Goal: Task Accomplishment & Management: Manage account settings

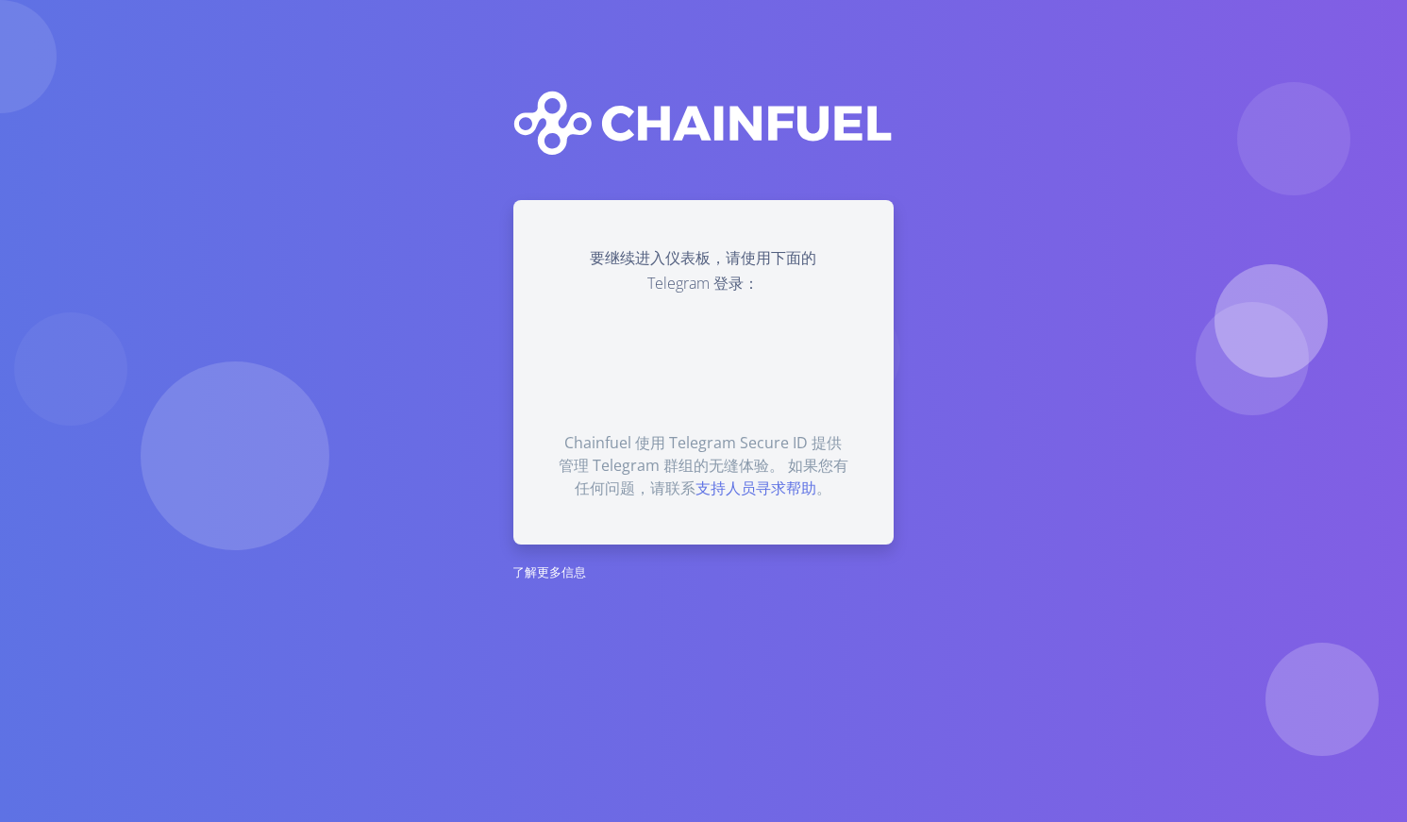
drag, startPoint x: 51, startPoint y: 226, endPoint x: 48, endPoint y: 237, distance: 10.8
click at [51, 226] on section "要继续进入仪表板，请使用下面的 Telegram 登录： Chainfuel 使用 Telegram Secure ID 提供管理 Telegram 群组的无…" at bounding box center [703, 411] width 1407 height 822
click at [736, 212] on div "要继续进入仪表板，请使用下面的 Telegram 登录： Chainfuel 使用 Telegram Secure ID 提供管理 Telegram 群组的无…" at bounding box center [703, 371] width 380 height 343
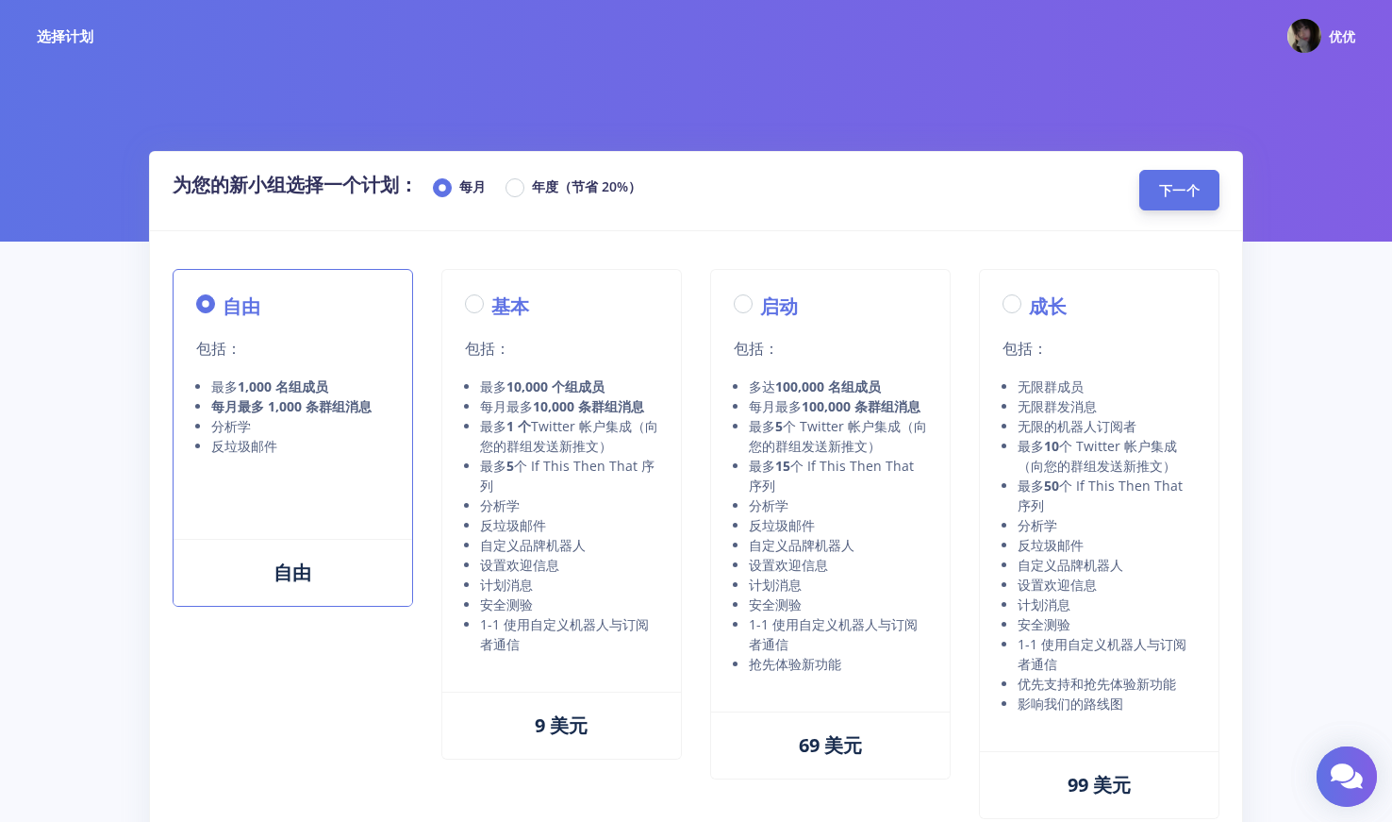
click at [1171, 192] on span "下一个" at bounding box center [1179, 190] width 41 height 18
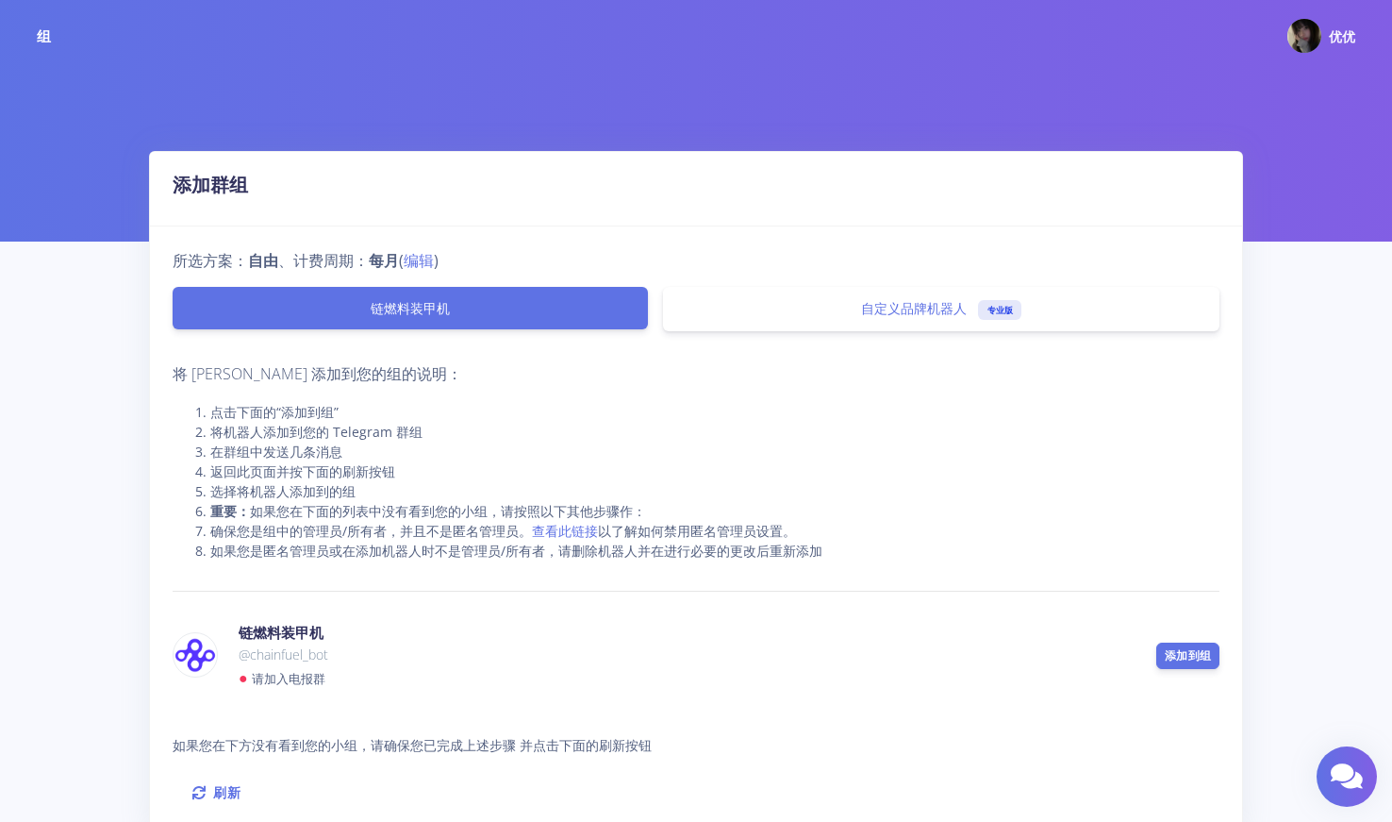
click at [380, 439] on li "将机器人添加到您的 Telegram 群组" at bounding box center [714, 432] width 1009 height 20
click at [1168, 643] on link "添加到组" at bounding box center [1188, 655] width 63 height 26
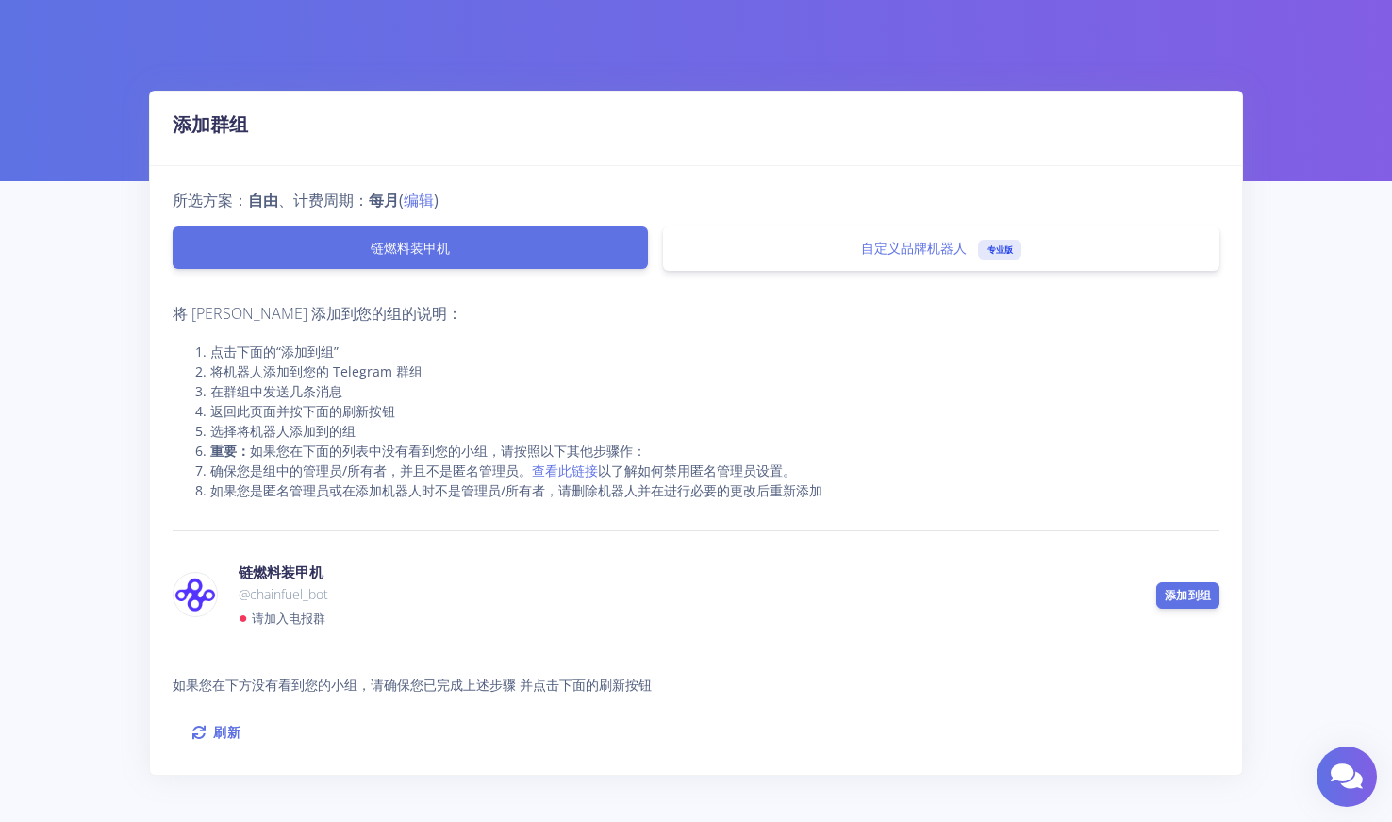
scroll to position [135, 0]
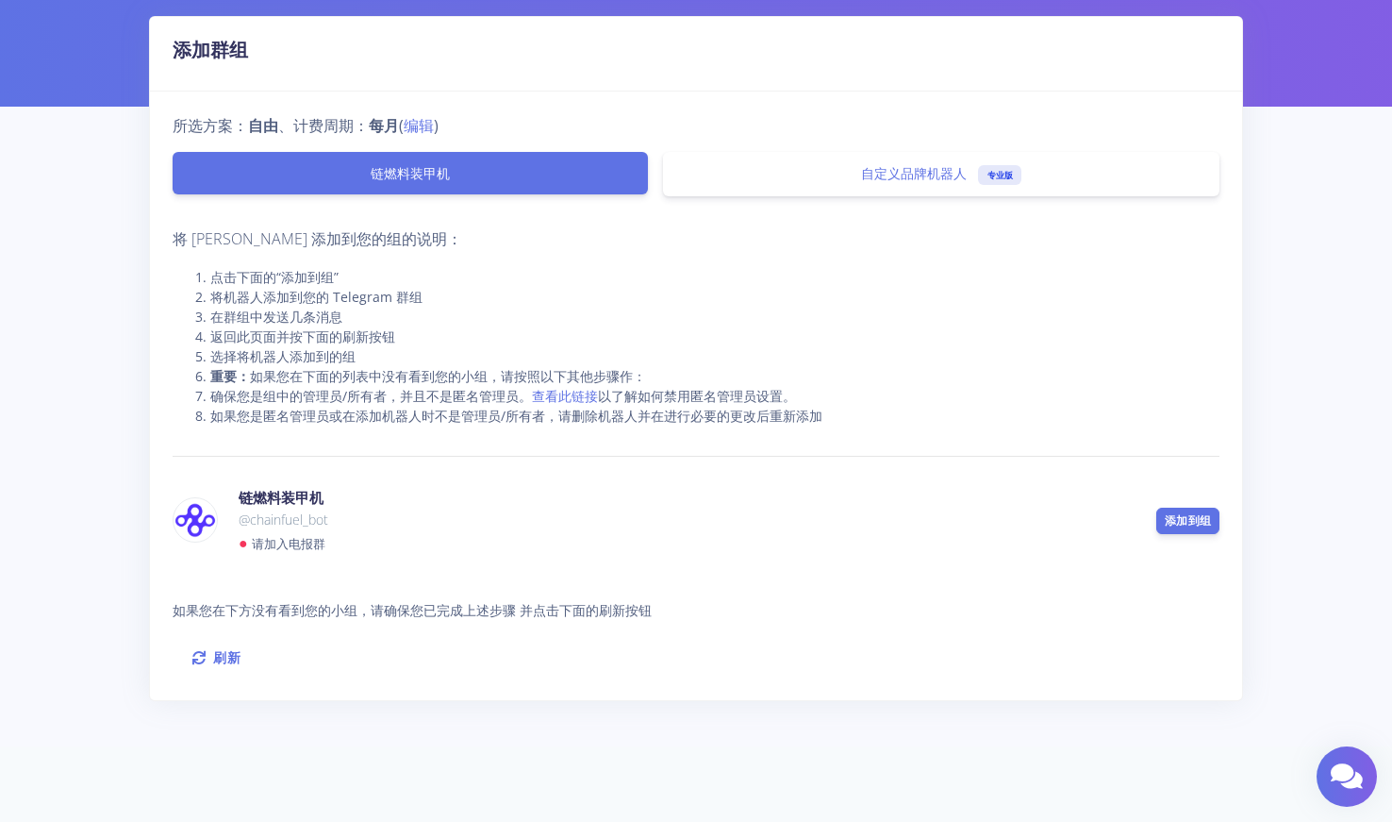
click at [617, 352] on li "选择将机器人添加到的组" at bounding box center [714, 356] width 1009 height 20
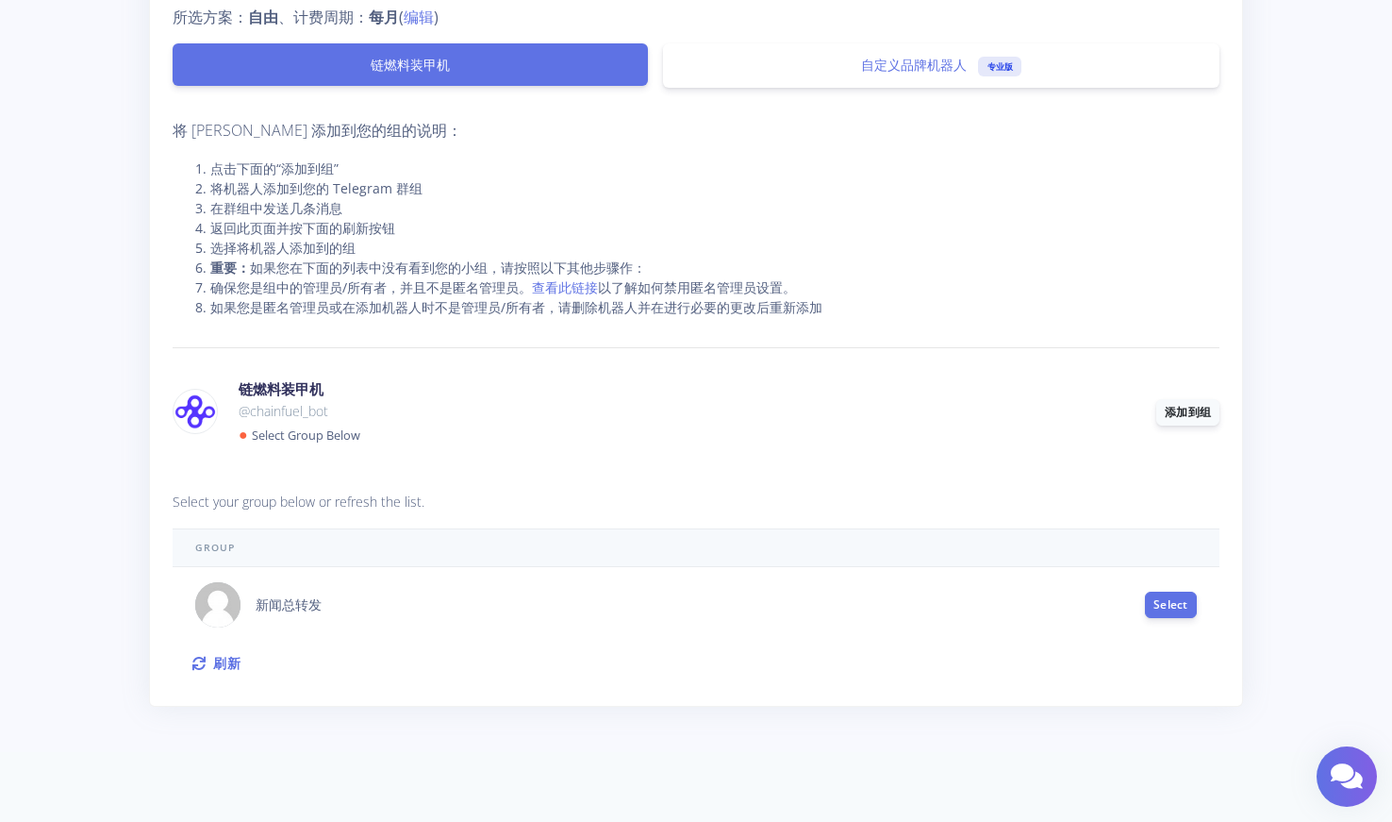
scroll to position [249, 0]
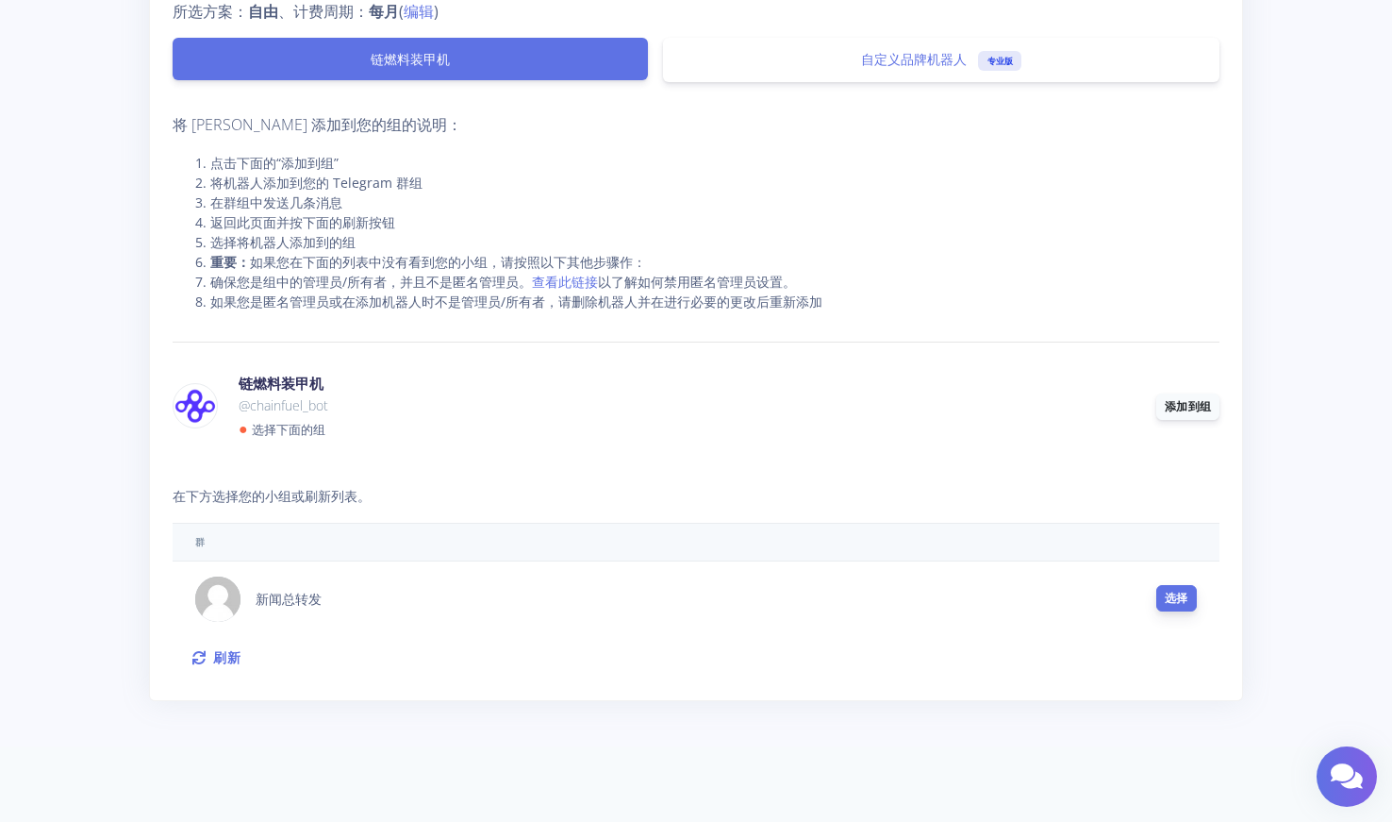
click at [1193, 586] on button "选择" at bounding box center [1177, 598] width 41 height 26
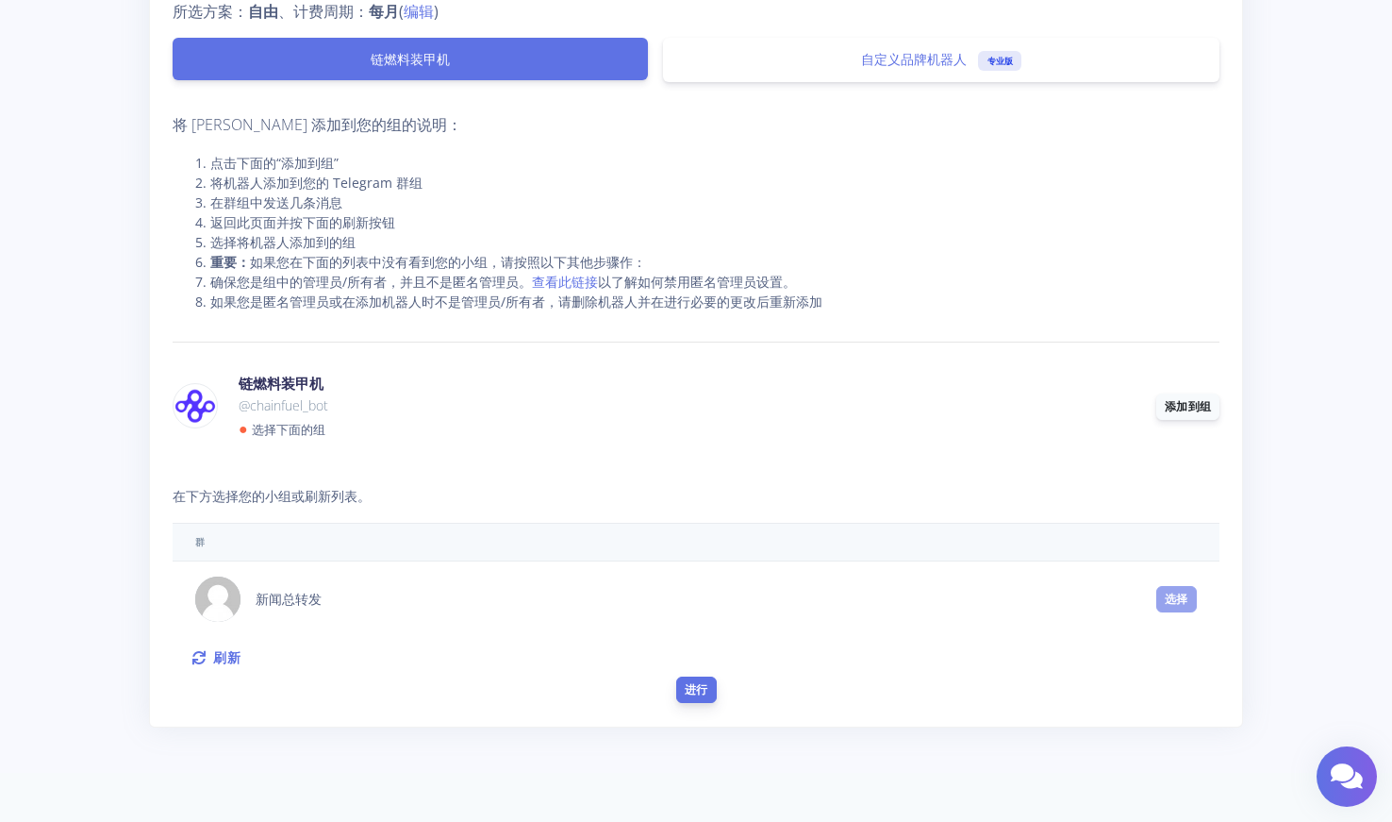
click at [687, 688] on button "进行" at bounding box center [696, 689] width 41 height 26
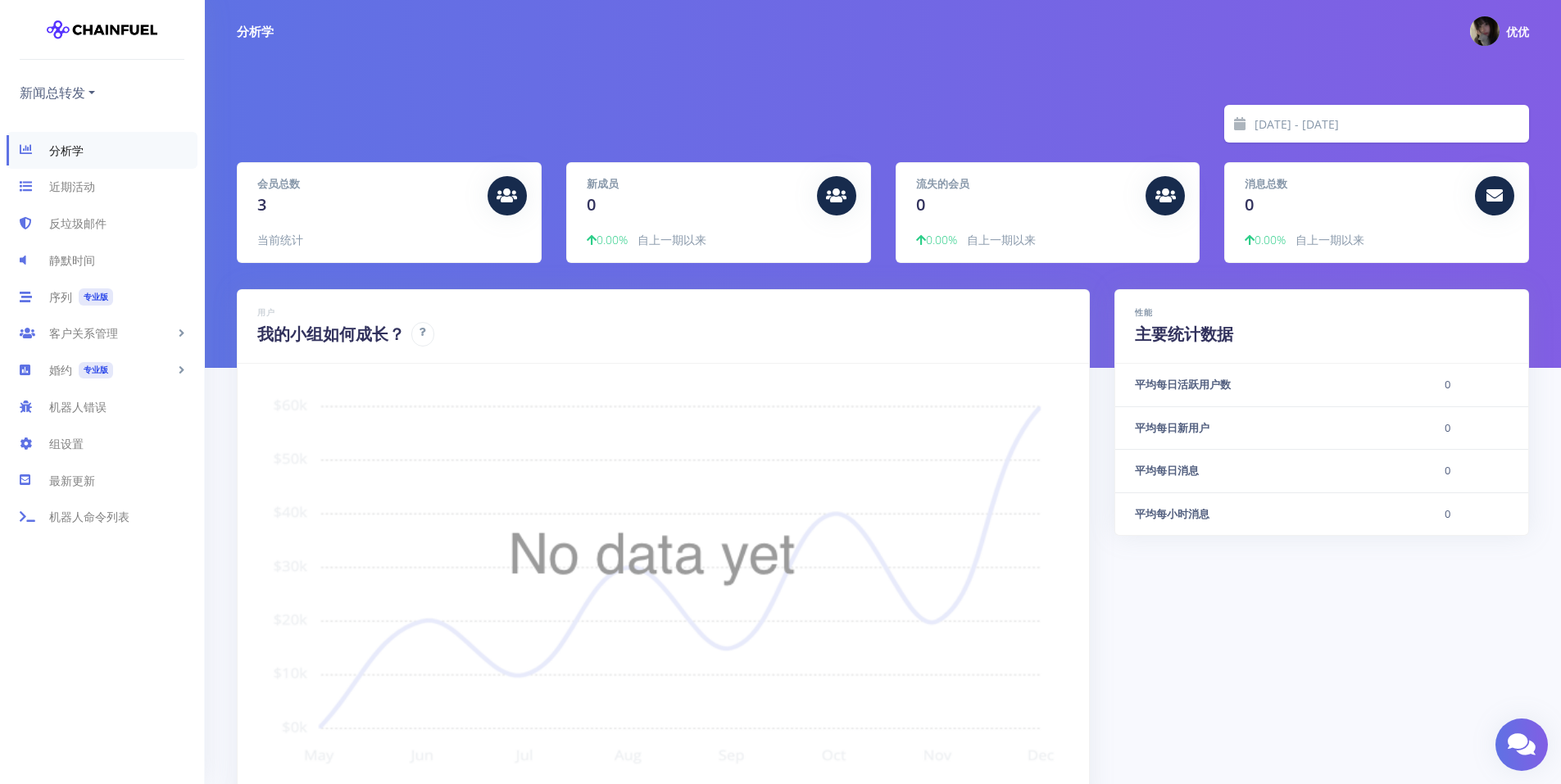
click at [590, 76] on div "2025-09-06 - 2025-09-13 会员总数 3 当前统计 新成员 0 0.00% 自上一期以来 0 0" at bounding box center [883, 184] width 1356 height 368
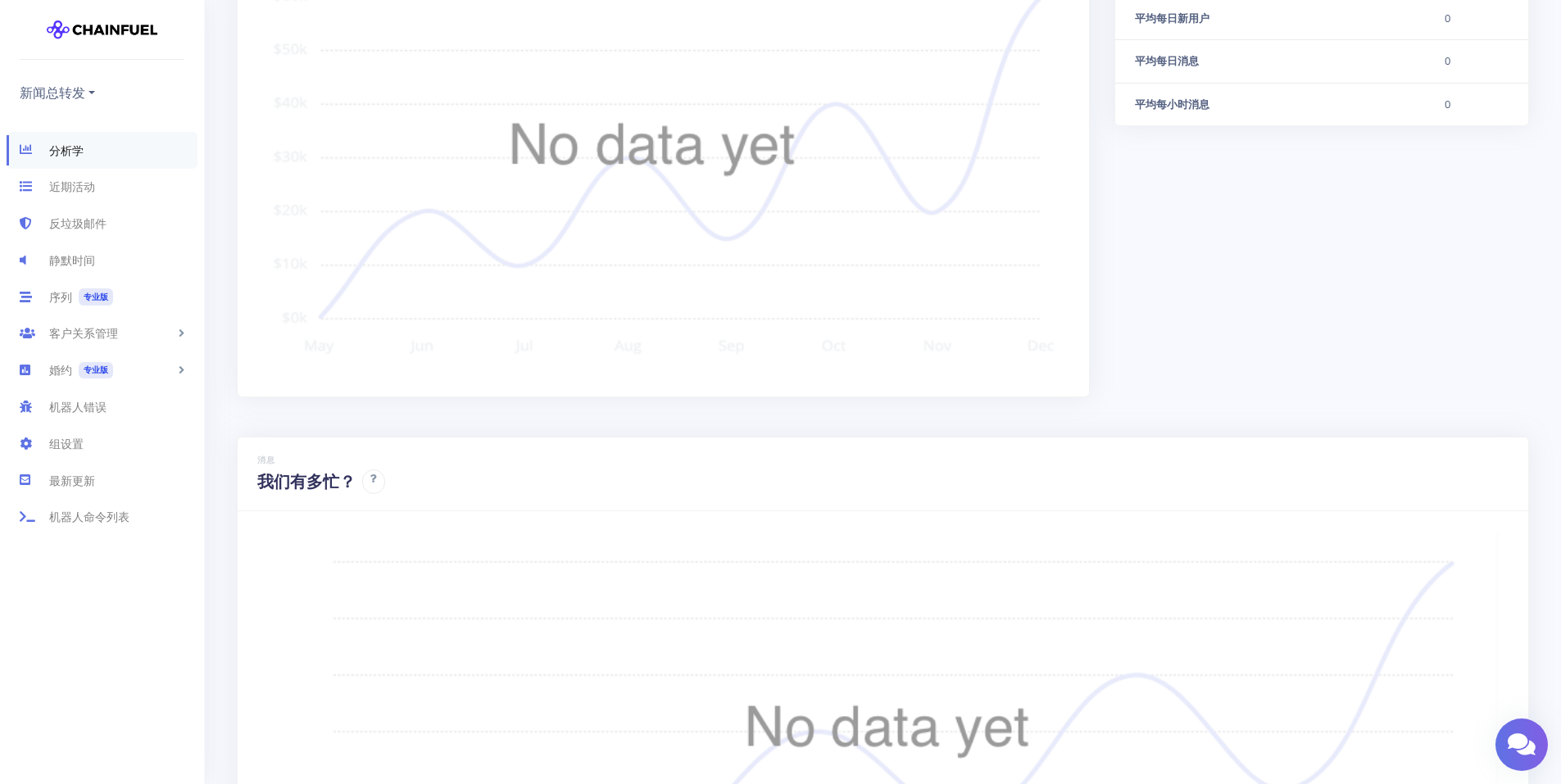
scroll to position [682, 0]
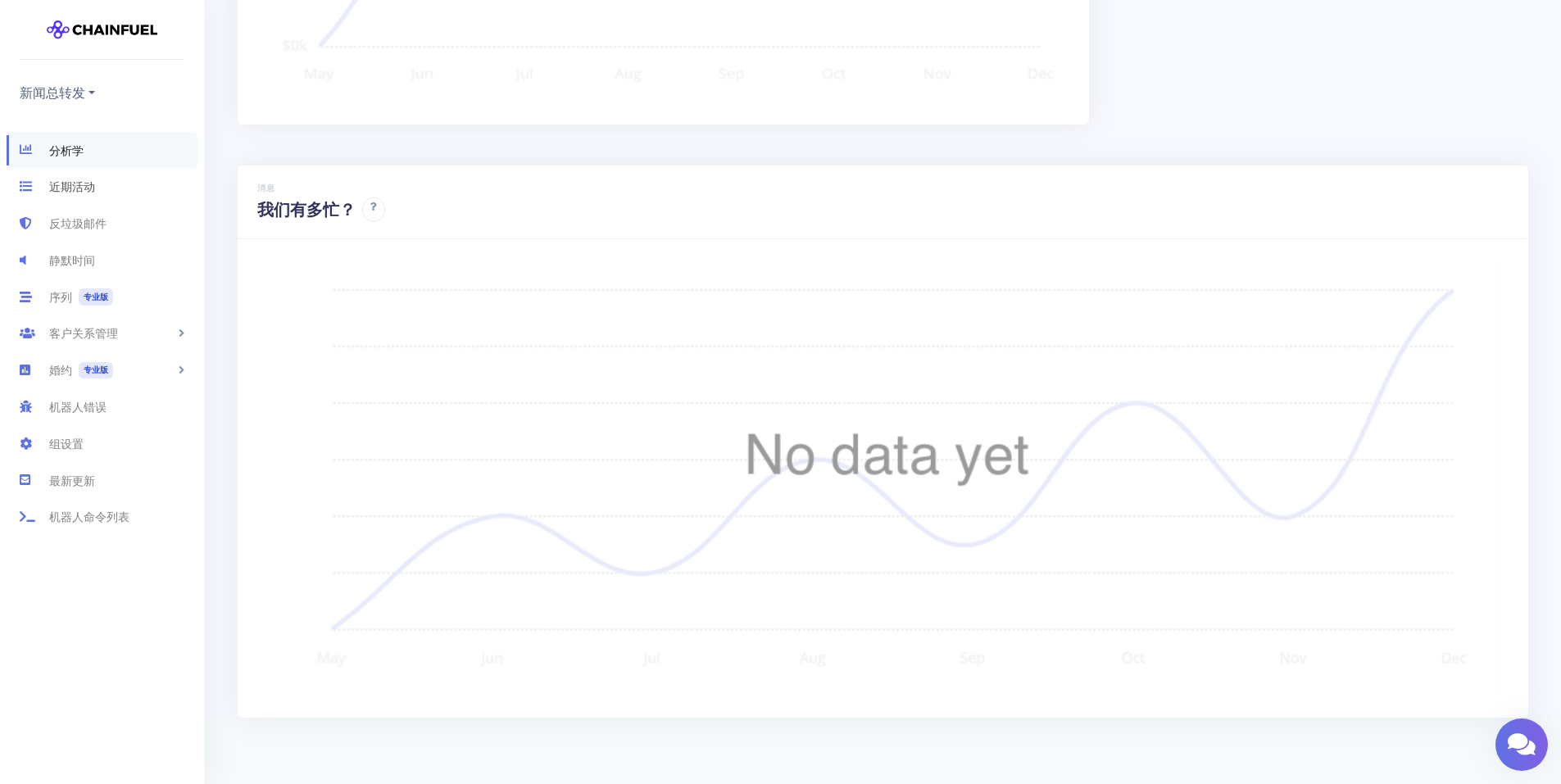
click at [110, 188] on link "近期活动" at bounding box center [102, 187] width 204 height 36
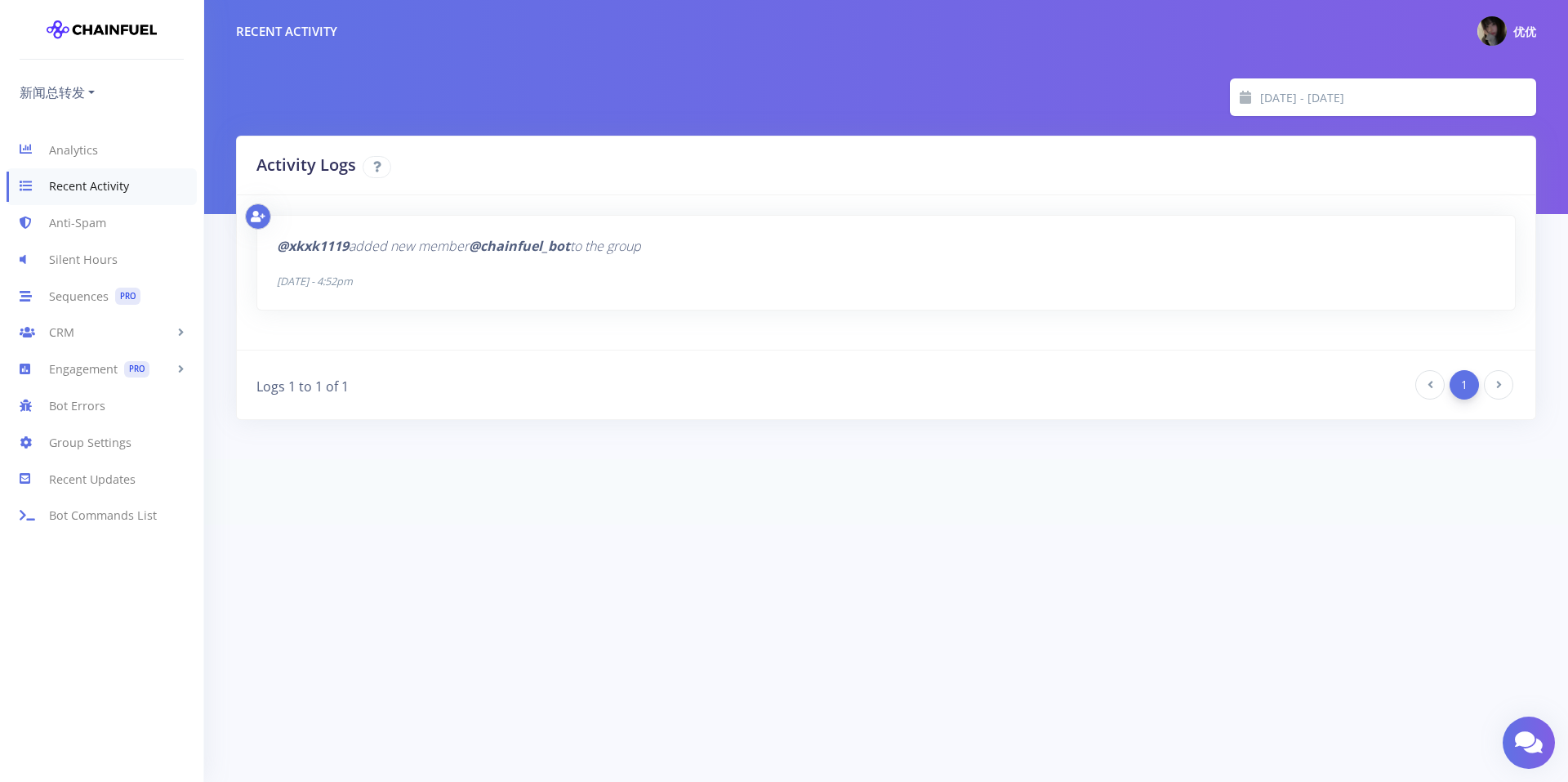
click at [253, 212] on icon at bounding box center [258, 216] width 15 height 11
drag, startPoint x: 1148, startPoint y: 139, endPoint x: 1098, endPoint y: 194, distance: 74.3
click at [1148, 139] on div "Activity Logs" at bounding box center [887, 166] width 1299 height 59
click at [39, 228] on icon at bounding box center [35, 223] width 29 height 20
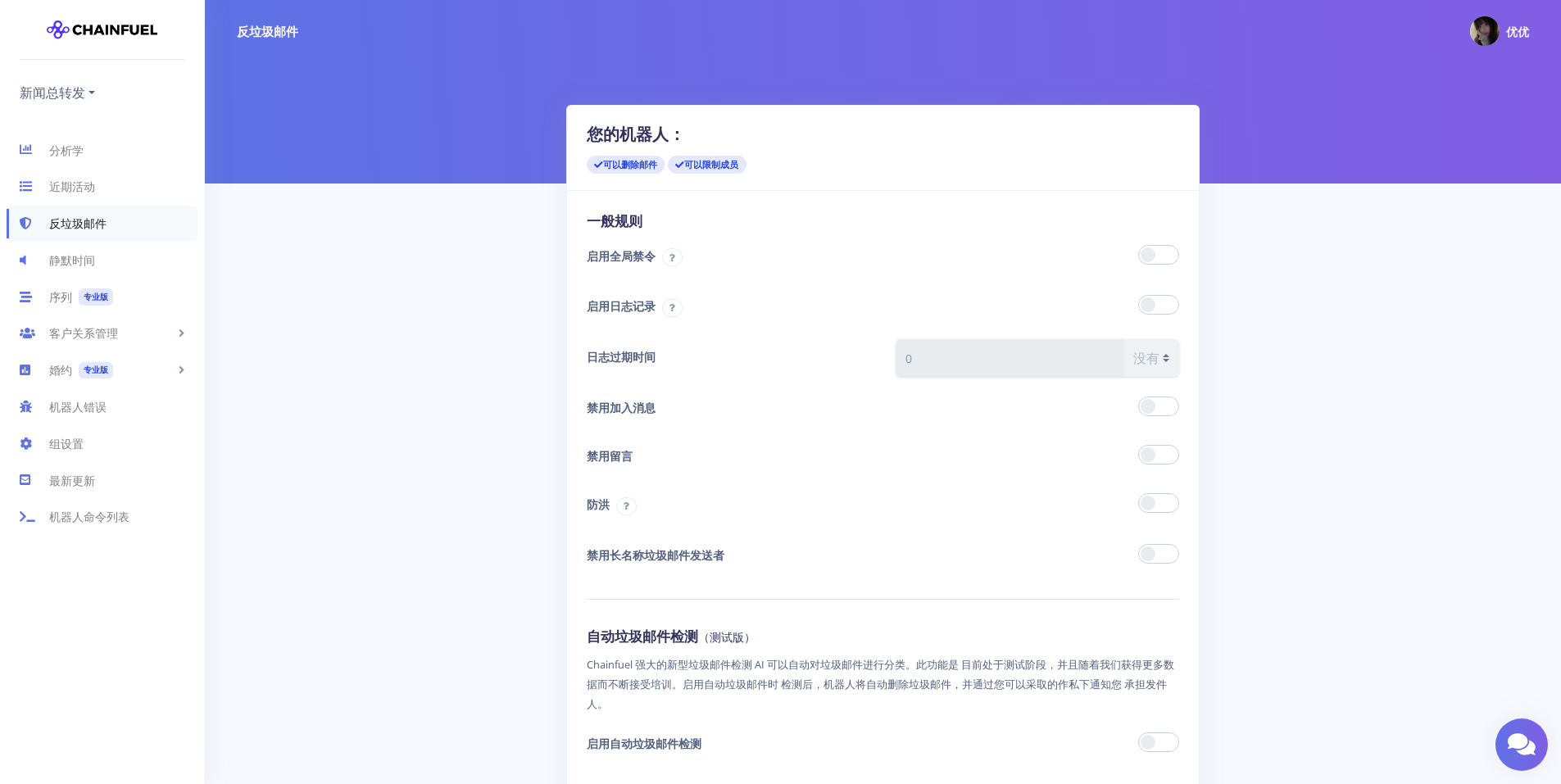
click at [1162, 249] on span at bounding box center [1158, 254] width 41 height 20
click at [0, 0] on input "checkbox" at bounding box center [0, 0] width 0 height 0
click at [1167, 298] on span at bounding box center [1158, 305] width 41 height 20
click at [0, 0] on input "checkbox" at bounding box center [0, 0] width 0 height 0
click at [1166, 411] on span at bounding box center [1158, 406] width 41 height 20
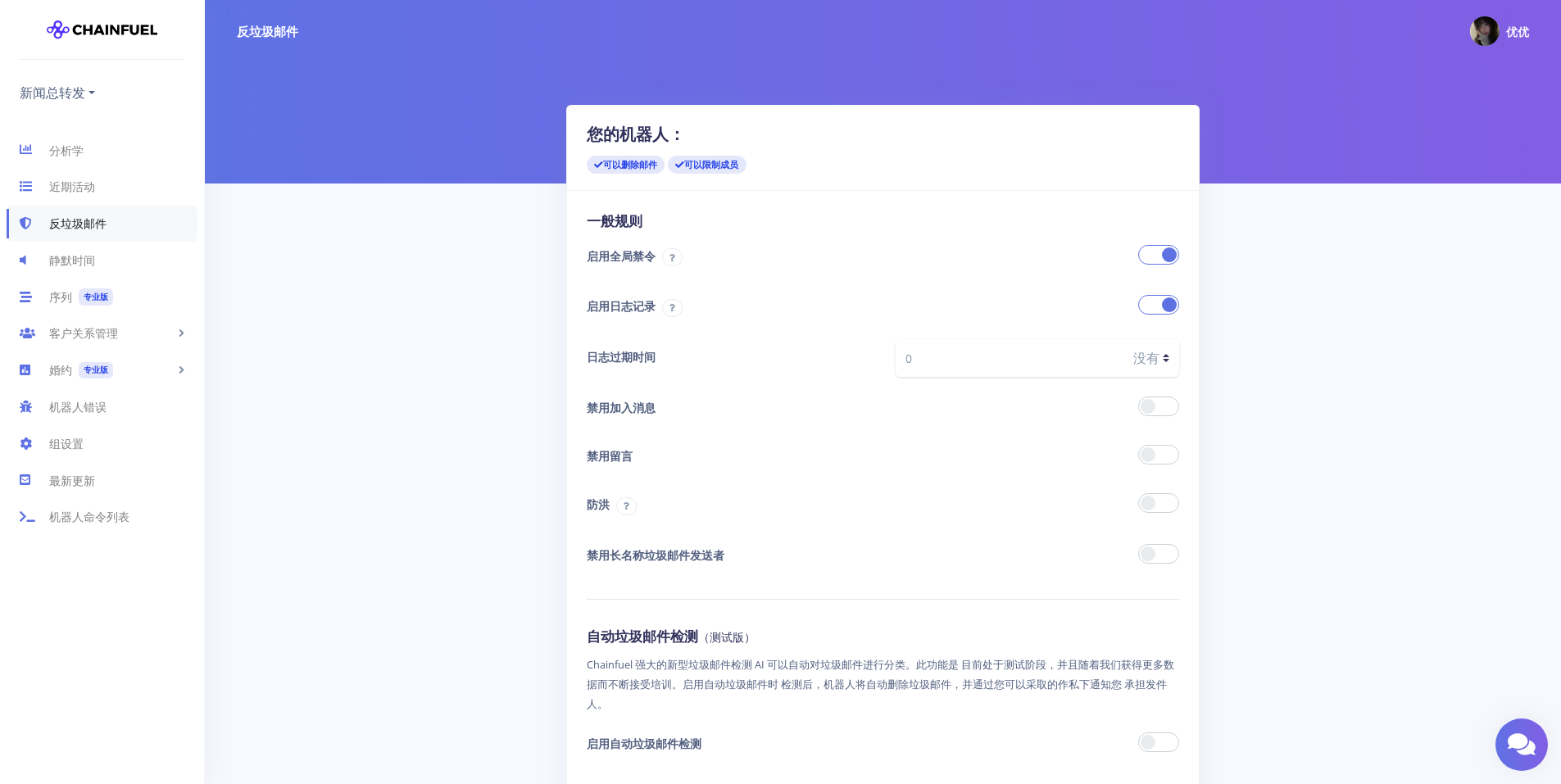
click at [0, 0] on input "checkbox" at bounding box center [0, 0] width 0 height 0
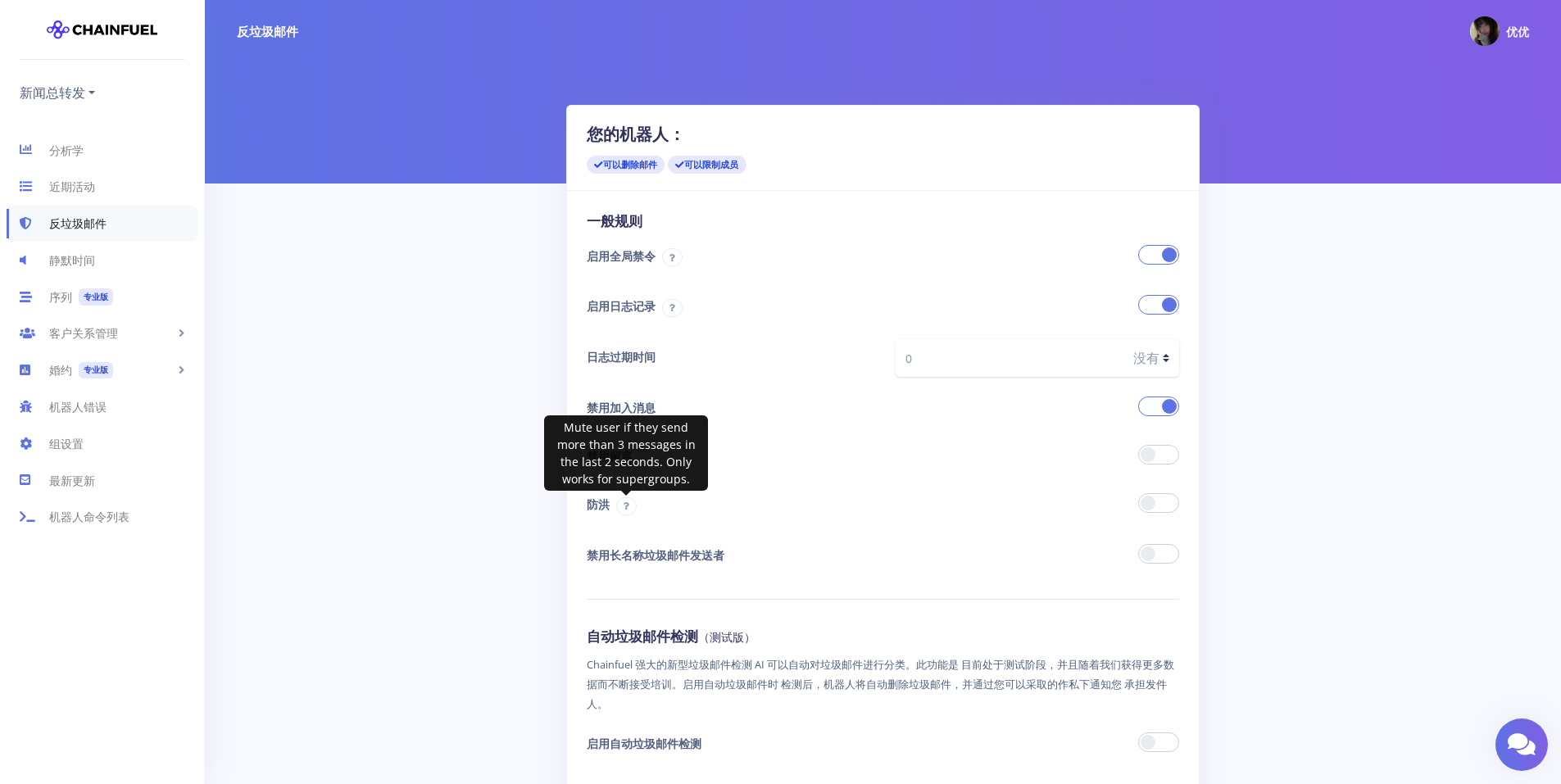
click at [632, 501] on span at bounding box center [626, 506] width 21 height 18
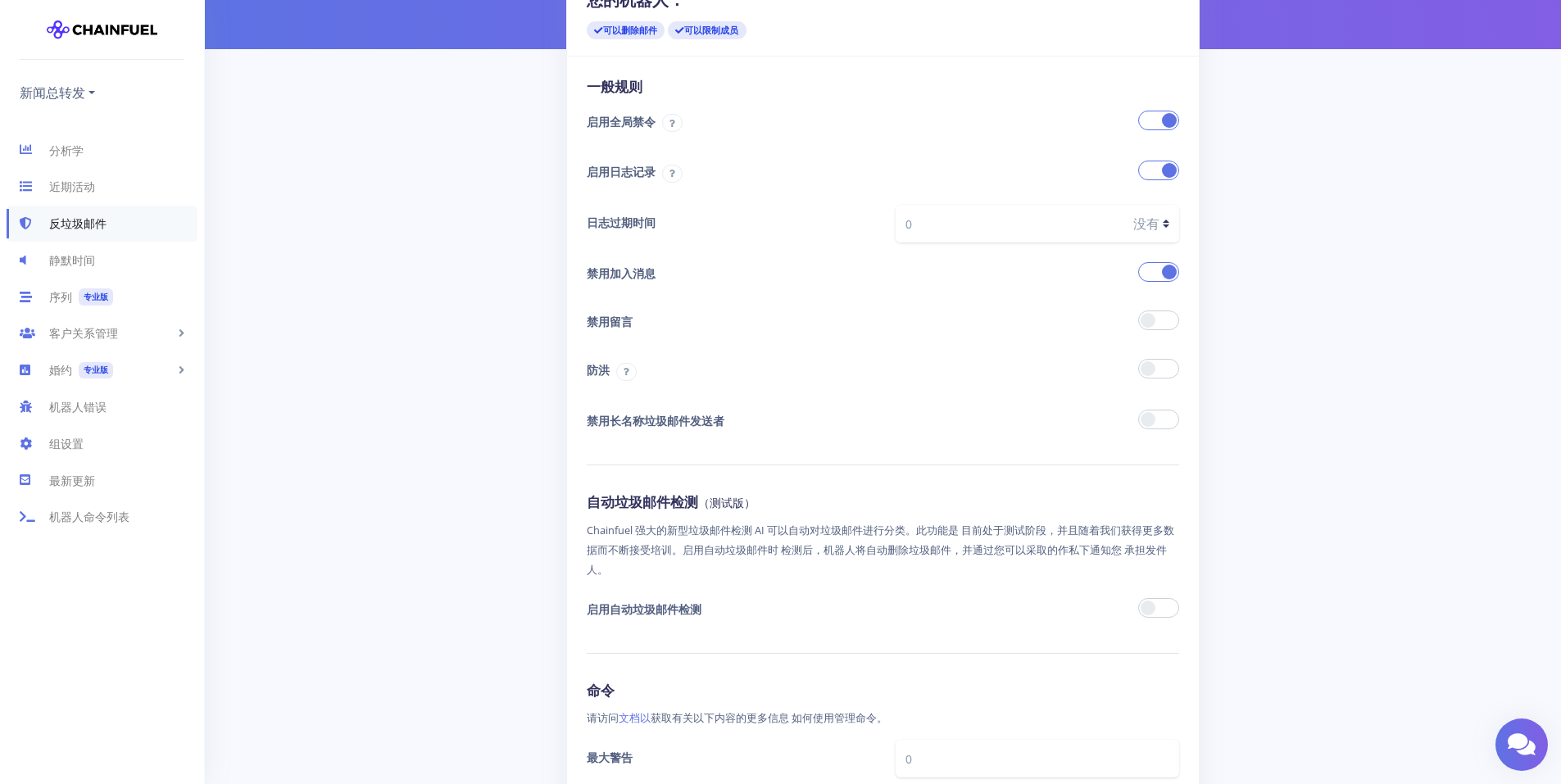
scroll to position [164, 0]
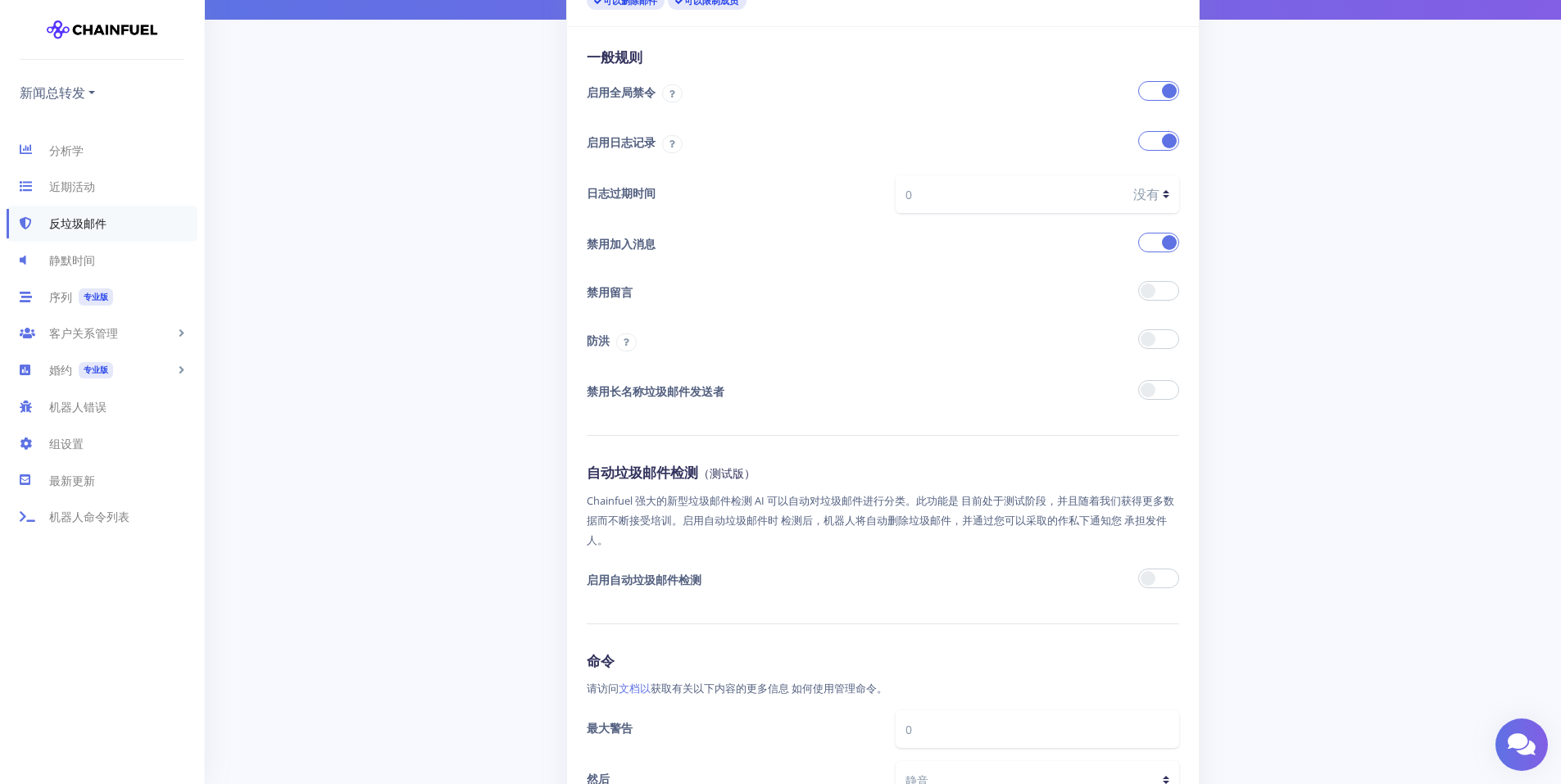
click at [1152, 569] on span at bounding box center [1158, 578] width 41 height 20
click at [0, 0] on input "checkbox" at bounding box center [0, 0] width 0 height 0
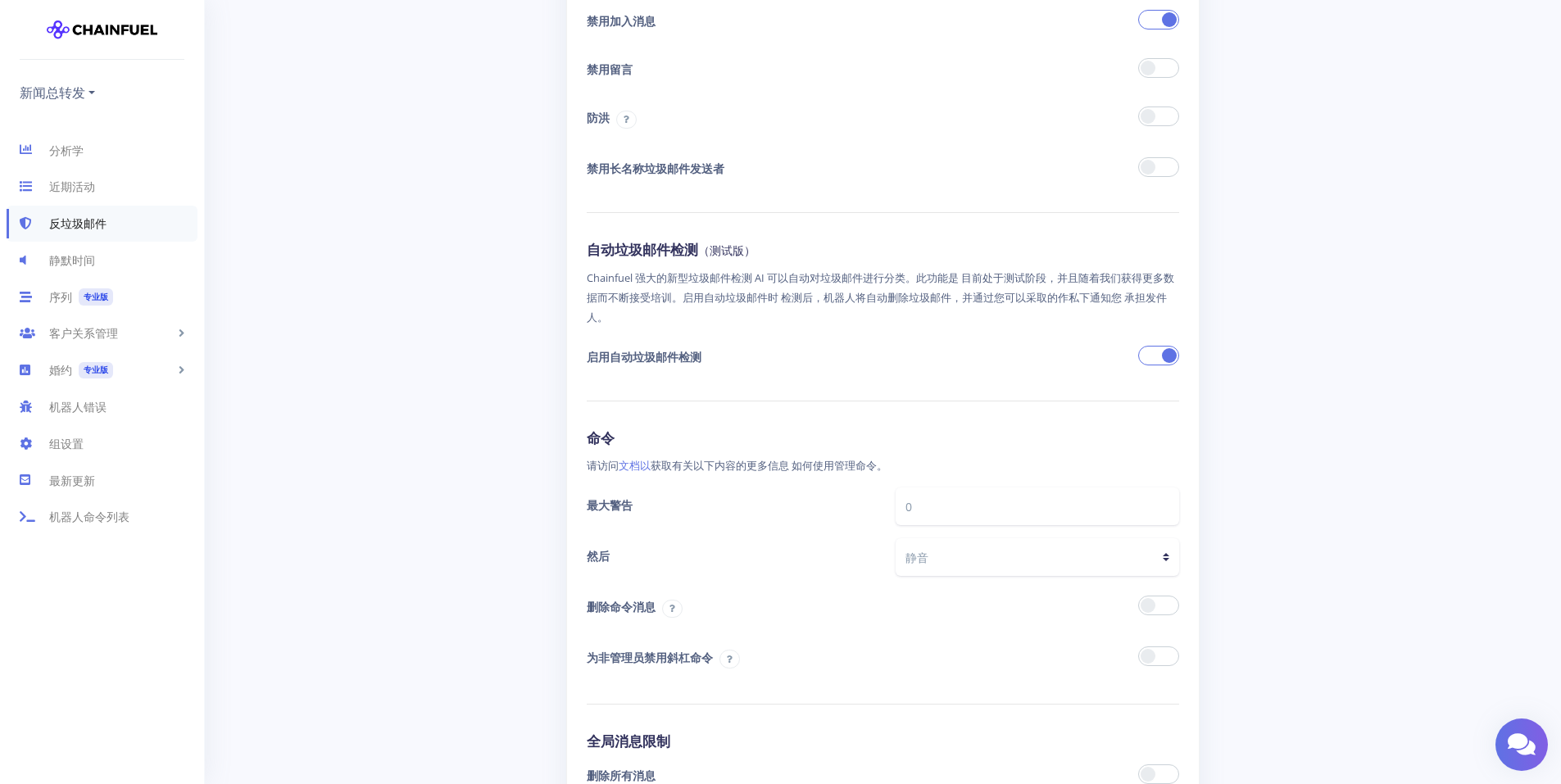
scroll to position [410, 0]
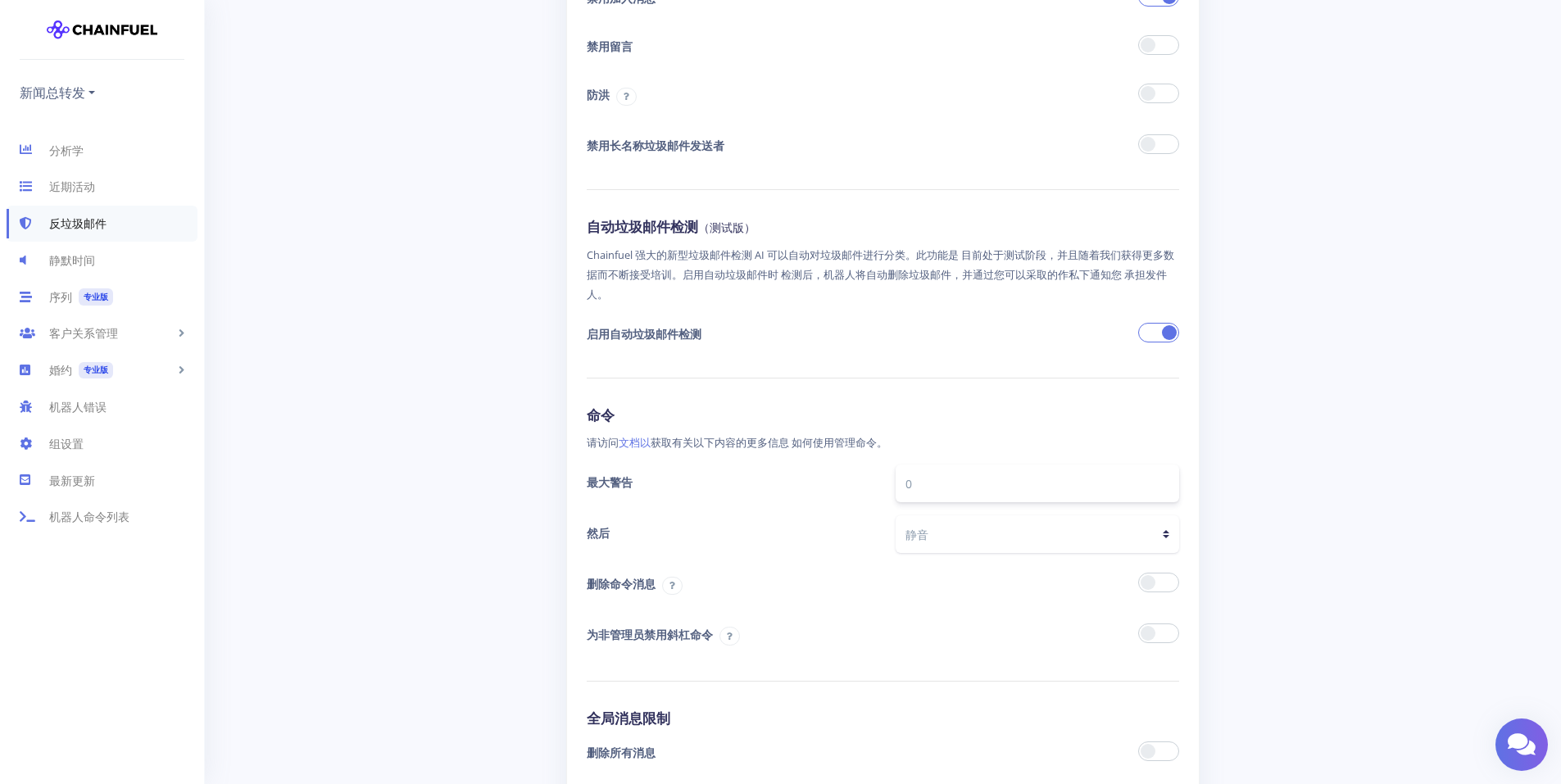
click at [975, 466] on input "0" at bounding box center [1037, 483] width 284 height 37
click at [950, 515] on select "静音 禁止" at bounding box center [1037, 533] width 284 height 37
click at [938, 520] on select "静音 禁止" at bounding box center [1037, 533] width 284 height 37
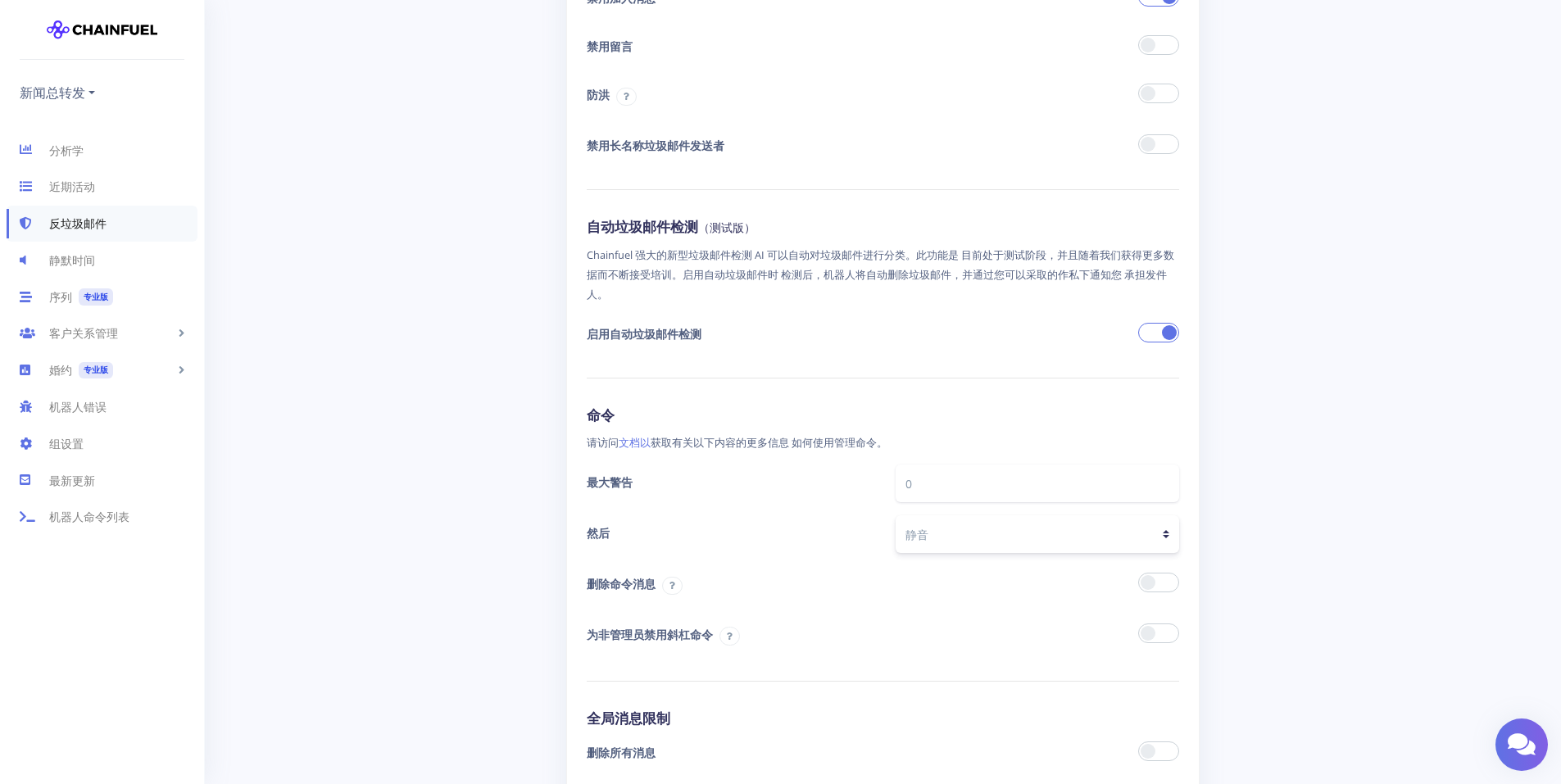
select select "ban"
click at [896, 515] on select "静音 禁止" at bounding box center [1037, 533] width 284 height 37
click at [1170, 572] on span at bounding box center [1158, 582] width 41 height 20
click at [0, 0] on input "checkbox" at bounding box center [0, 0] width 0 height 0
click at [1159, 623] on span at bounding box center [1158, 633] width 41 height 20
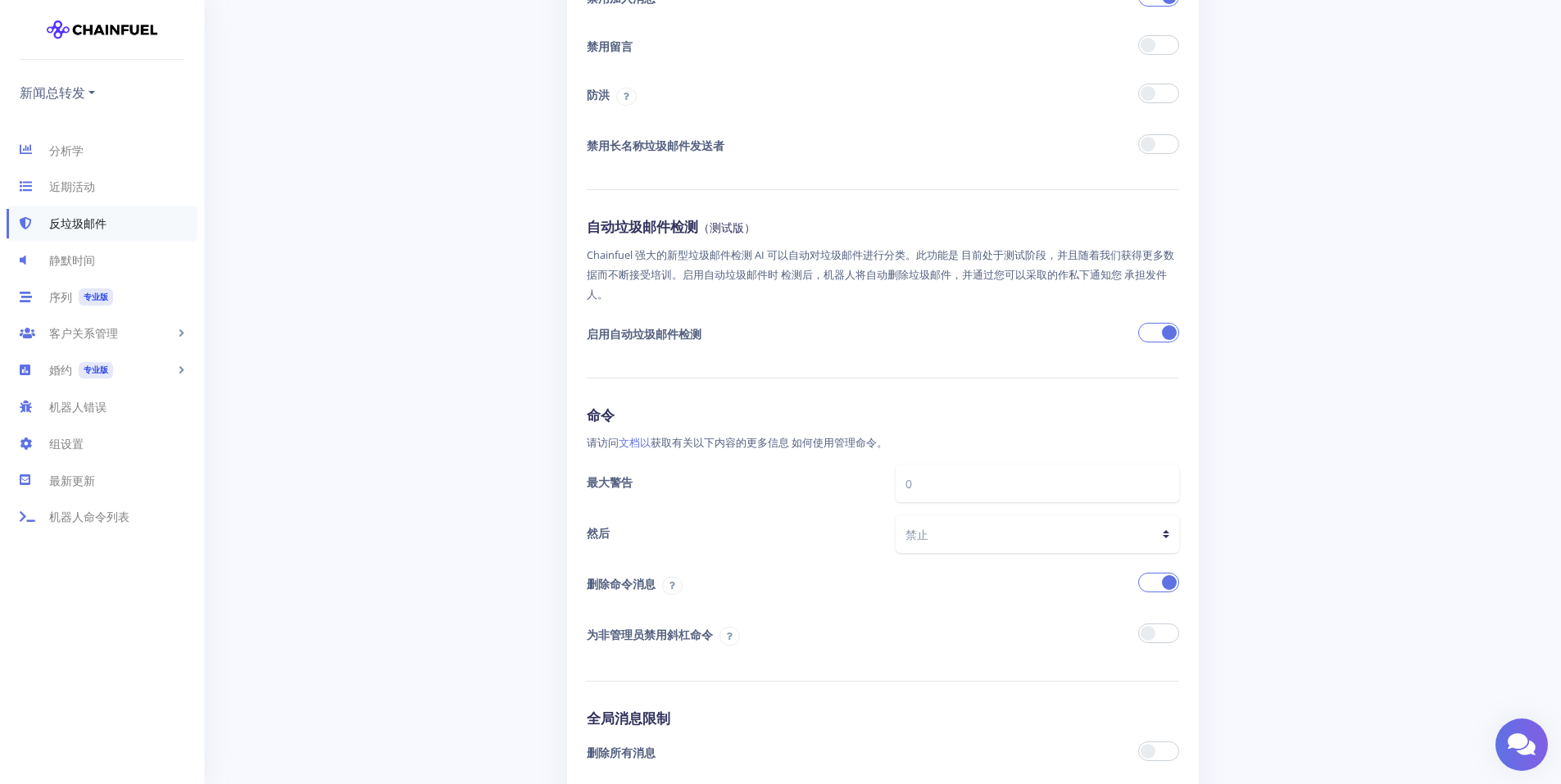
click at [0, 0] on input "checkbox" at bounding box center [0, 0] width 0 height 0
click at [1160, 623] on span at bounding box center [1158, 633] width 41 height 20
click at [0, 0] on input "checkbox" at bounding box center [0, 0] width 0 height 0
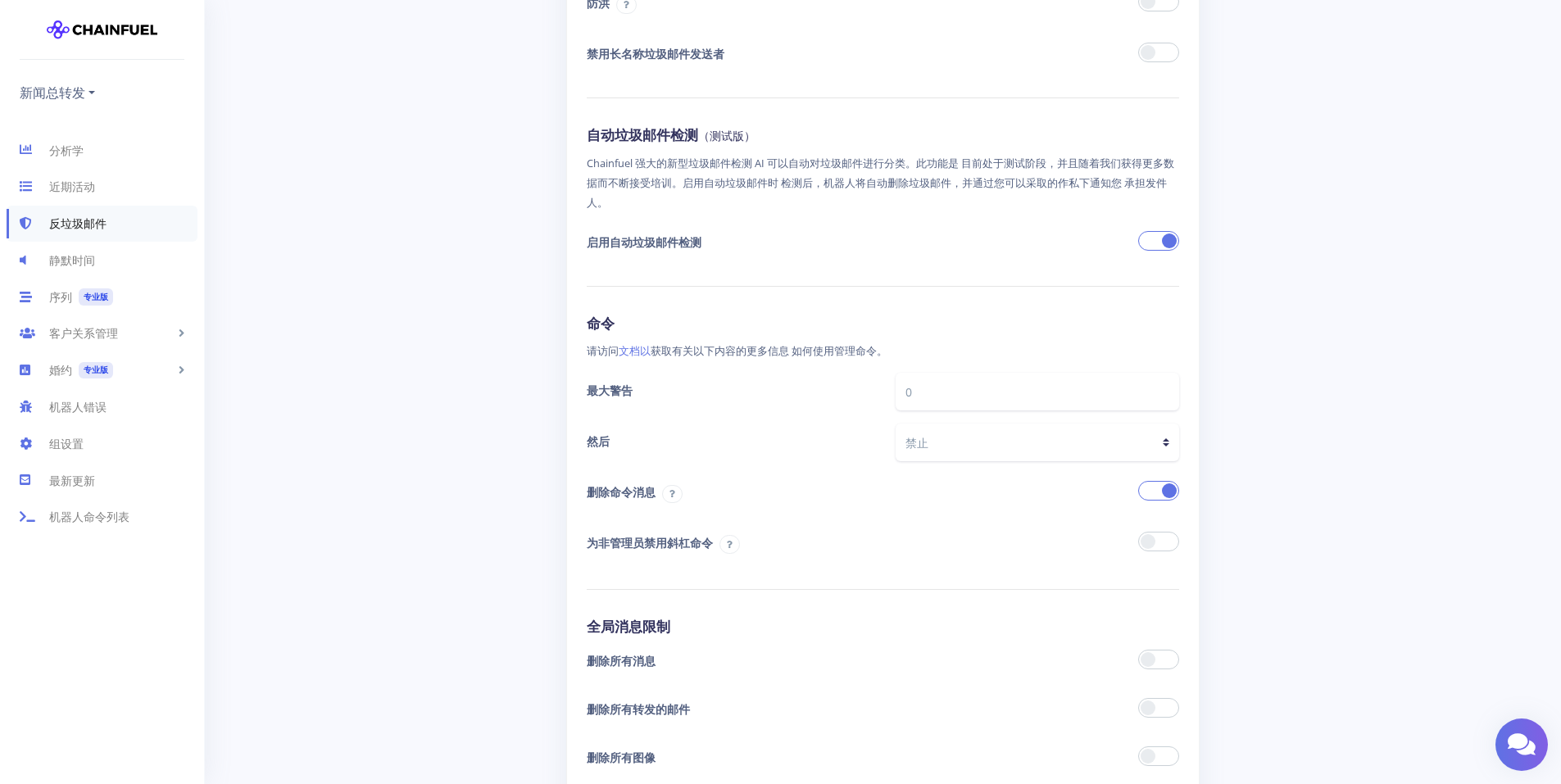
scroll to position [656, 0]
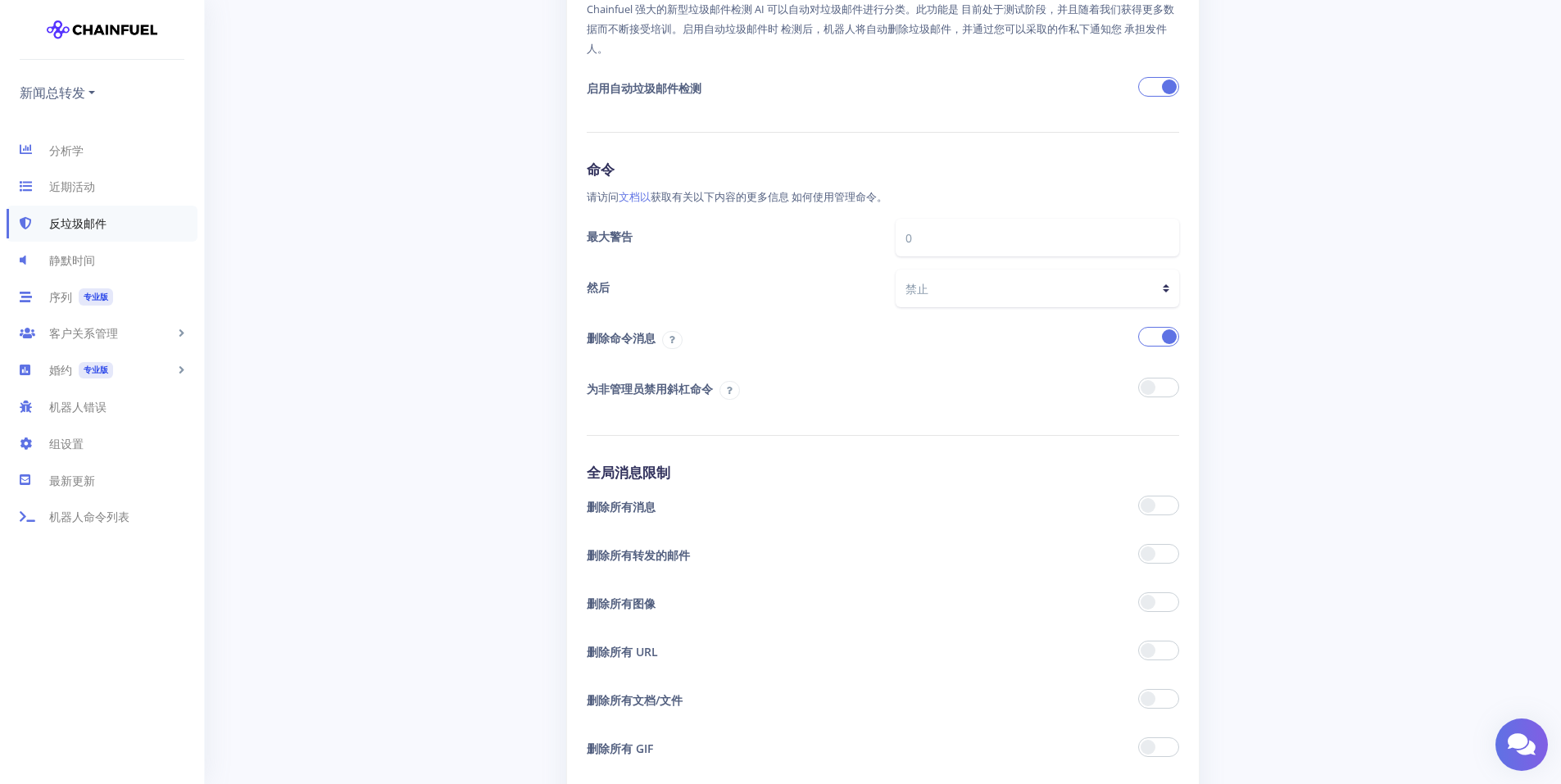
click at [1125, 489] on div at bounding box center [1038, 506] width 309 height 36
click at [1166, 496] on span at bounding box center [1158, 505] width 41 height 20
click at [0, 0] on input "checkbox" at bounding box center [0, 0] width 0 height 0
click at [1153, 544] on span at bounding box center [1158, 553] width 41 height 20
click at [0, 0] on input "checkbox" at bounding box center [0, 0] width 0 height 0
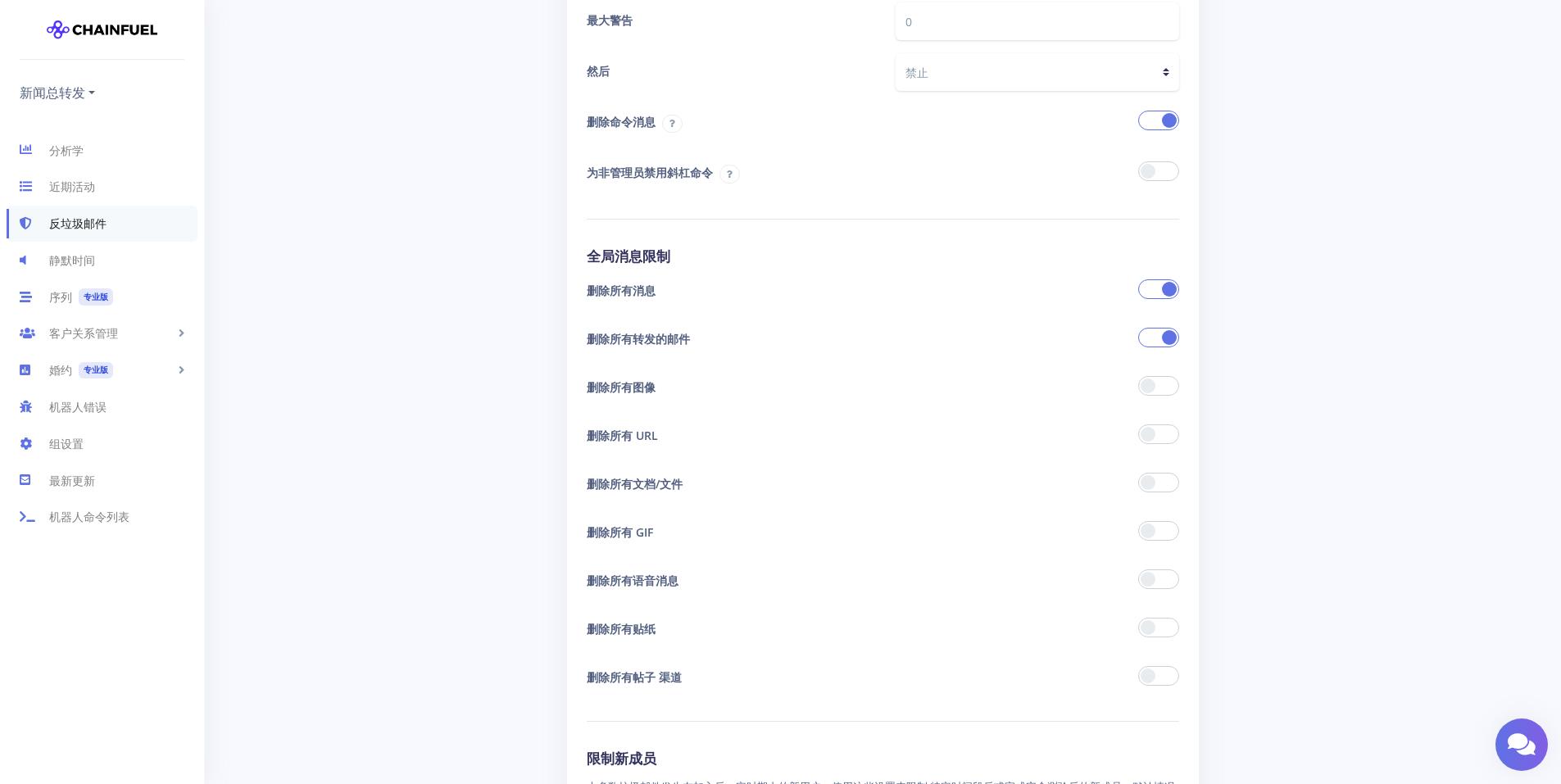
scroll to position [819, 0]
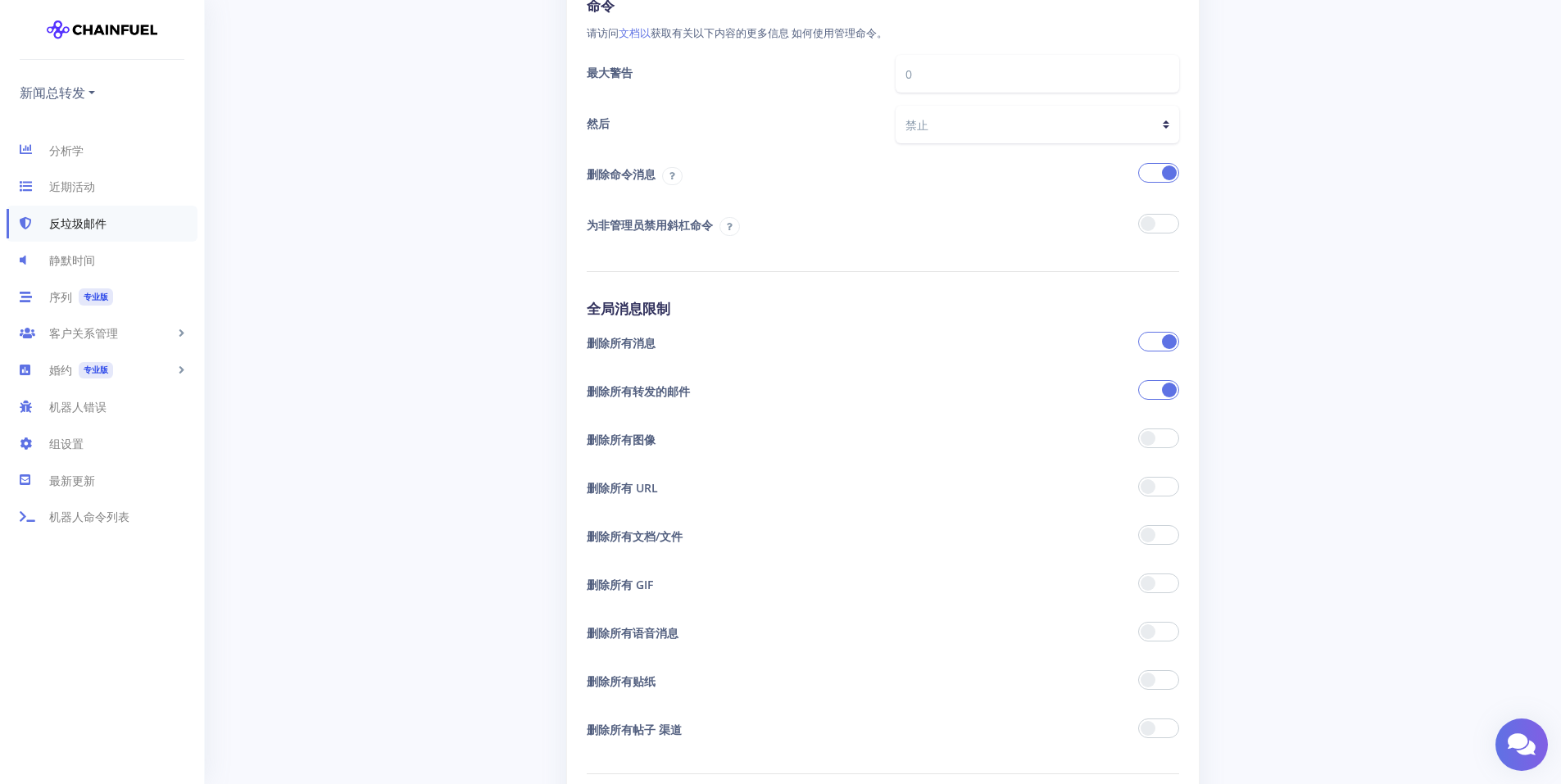
click at [1158, 380] on span at bounding box center [1158, 390] width 41 height 20
click at [0, 0] on input "checkbox" at bounding box center [0, 0] width 0 height 0
click at [1160, 332] on span at bounding box center [1158, 341] width 41 height 20
click at [0, 0] on input "checkbox" at bounding box center [0, 0] width 0 height 0
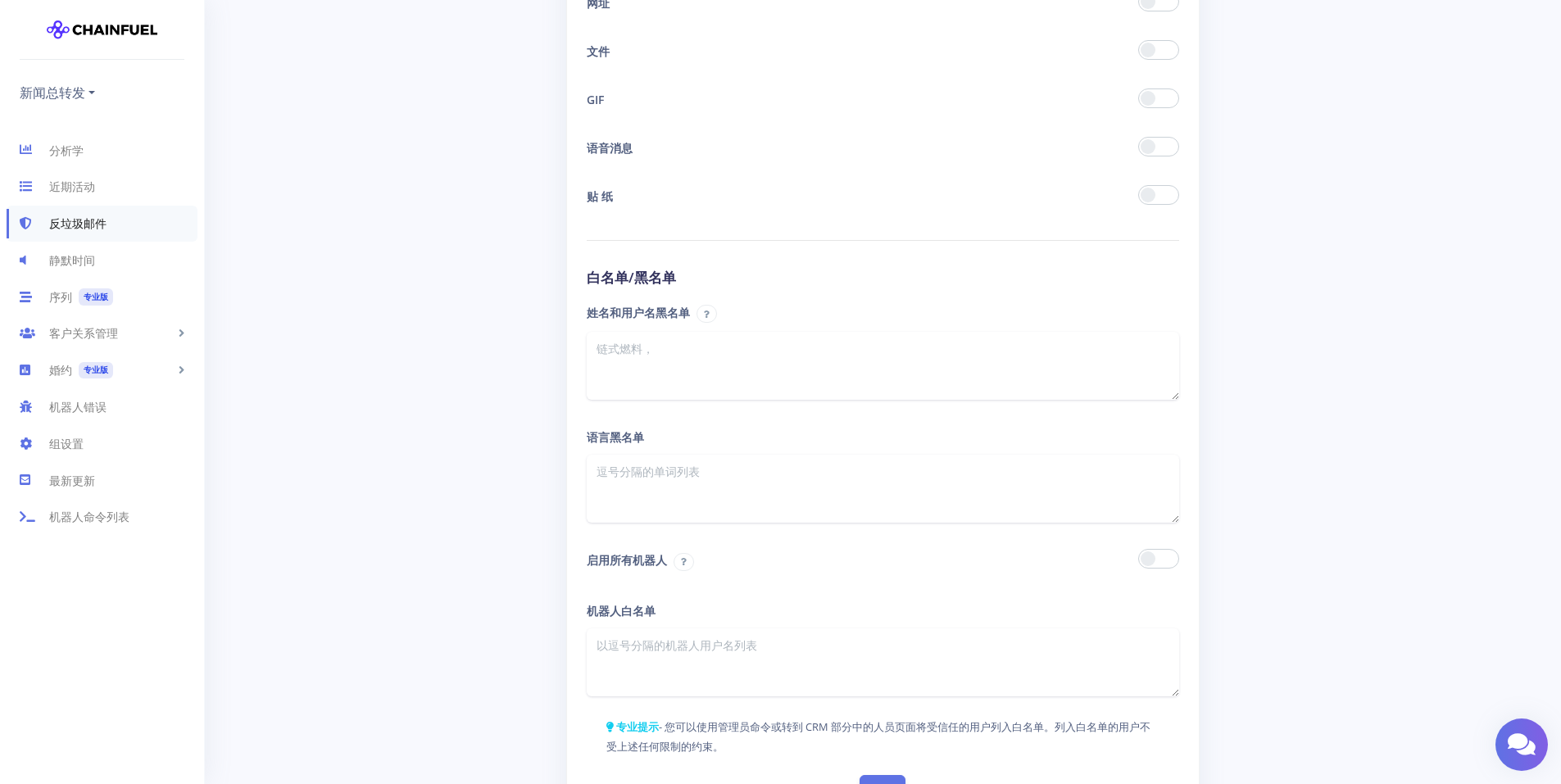
scroll to position [2294, 0]
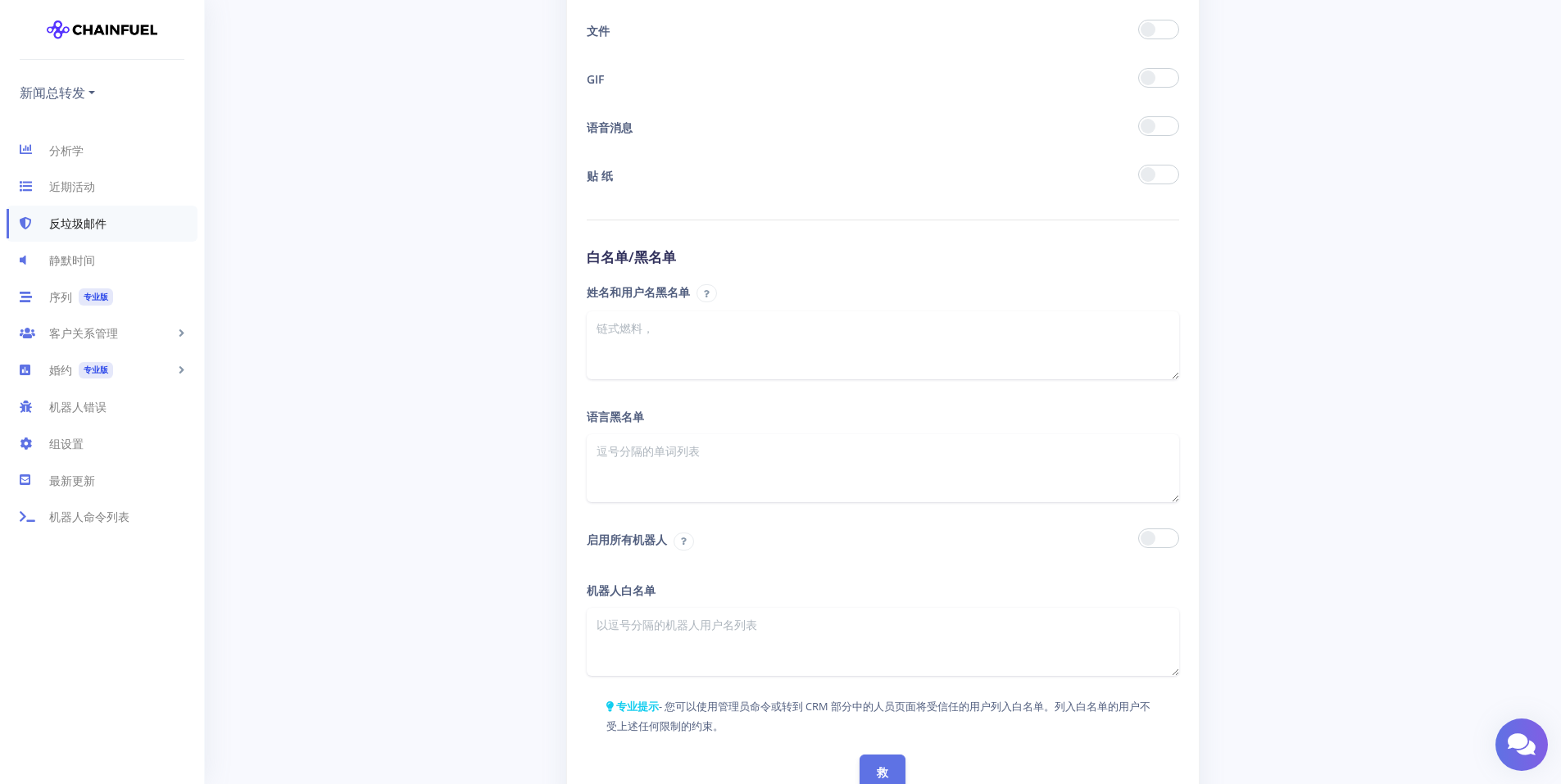
click at [1162, 529] on span at bounding box center [1158, 538] width 41 height 20
click at [0, 0] on input "checkbox" at bounding box center [0, 0] width 0 height 0
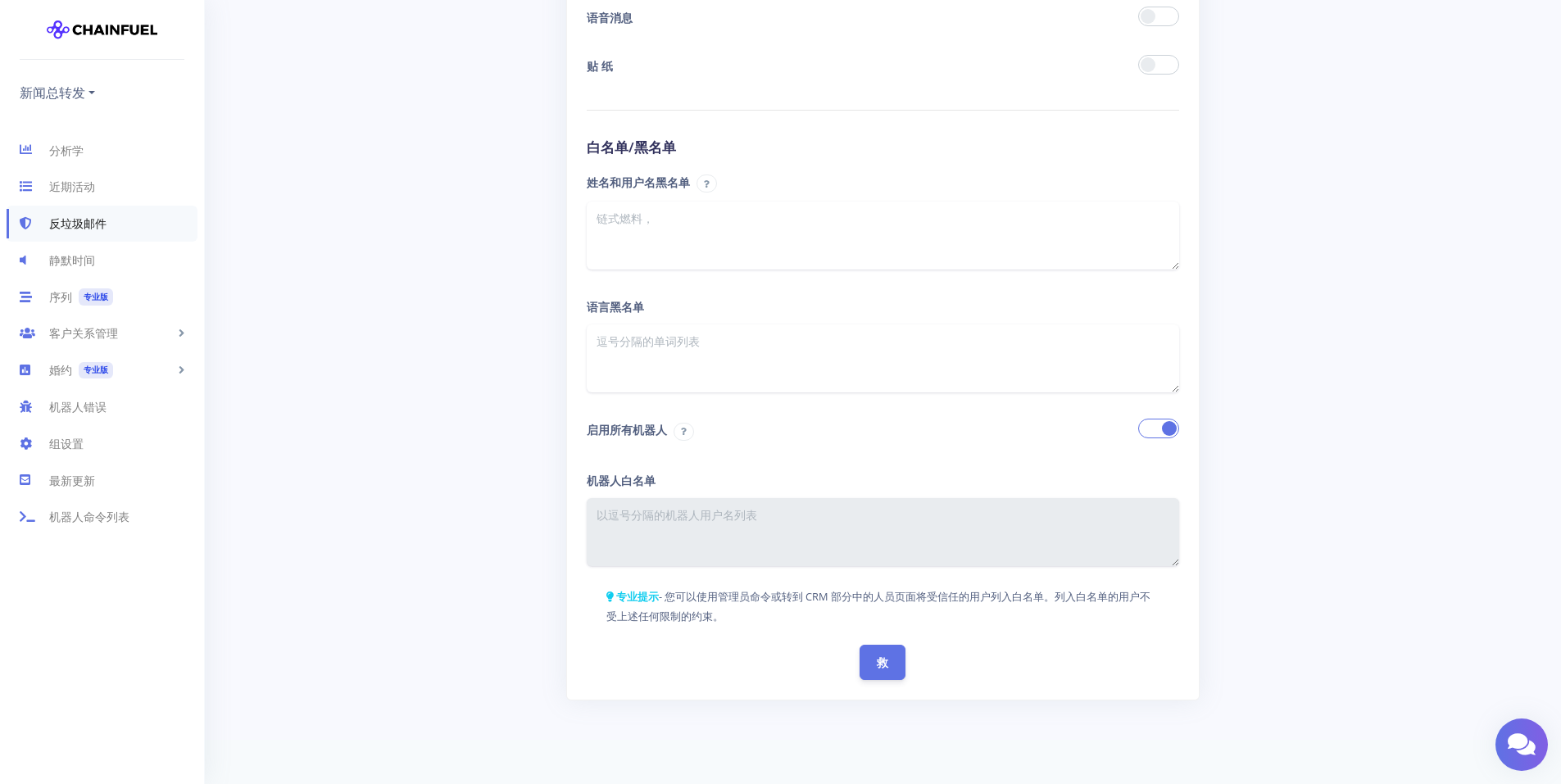
scroll to position [2405, 0]
click at [103, 261] on link "静默时间" at bounding box center [102, 260] width 204 height 36
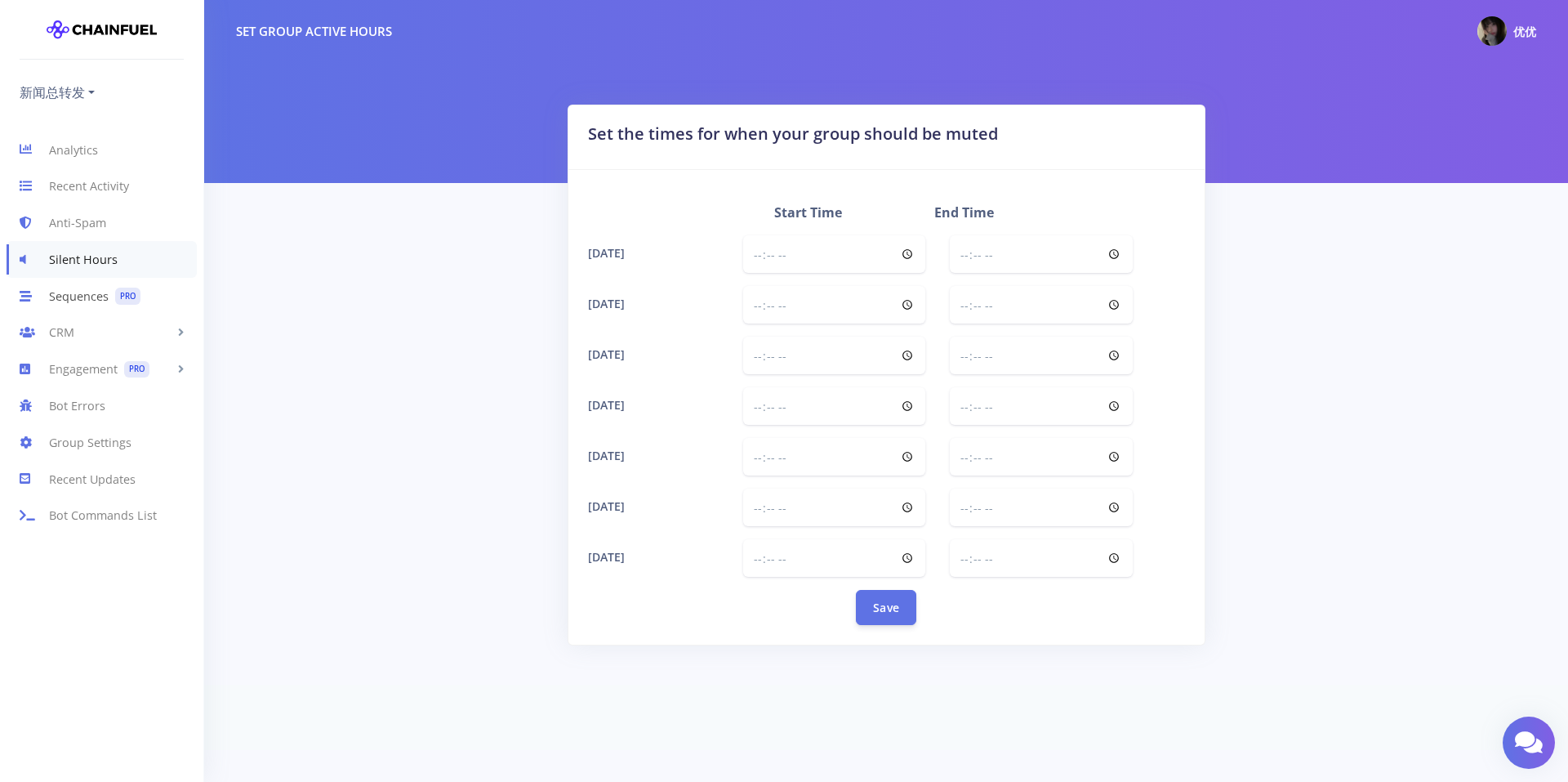
click at [90, 300] on link "Sequences PRO" at bounding box center [101, 296] width 203 height 36
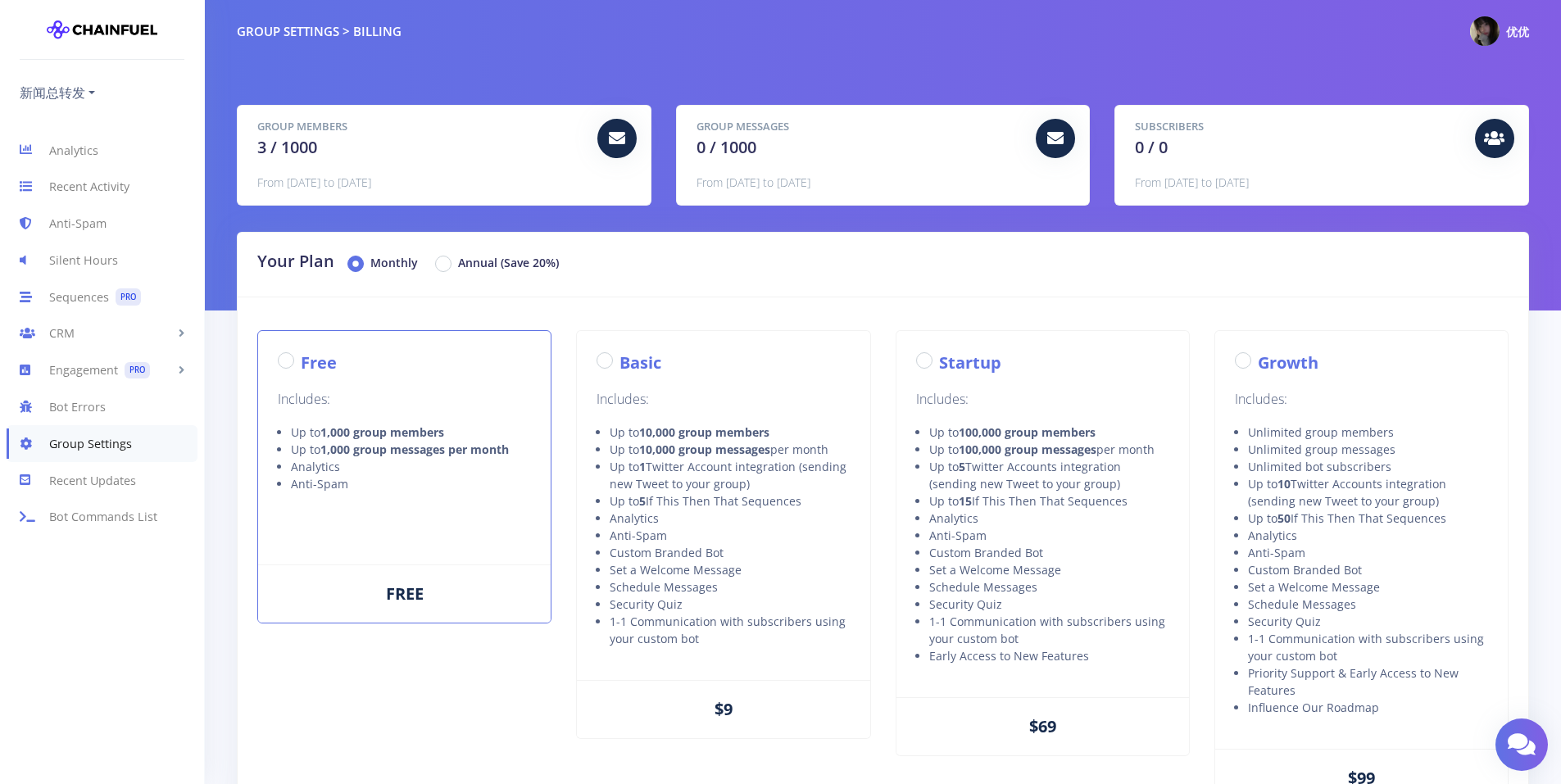
radio input "true"
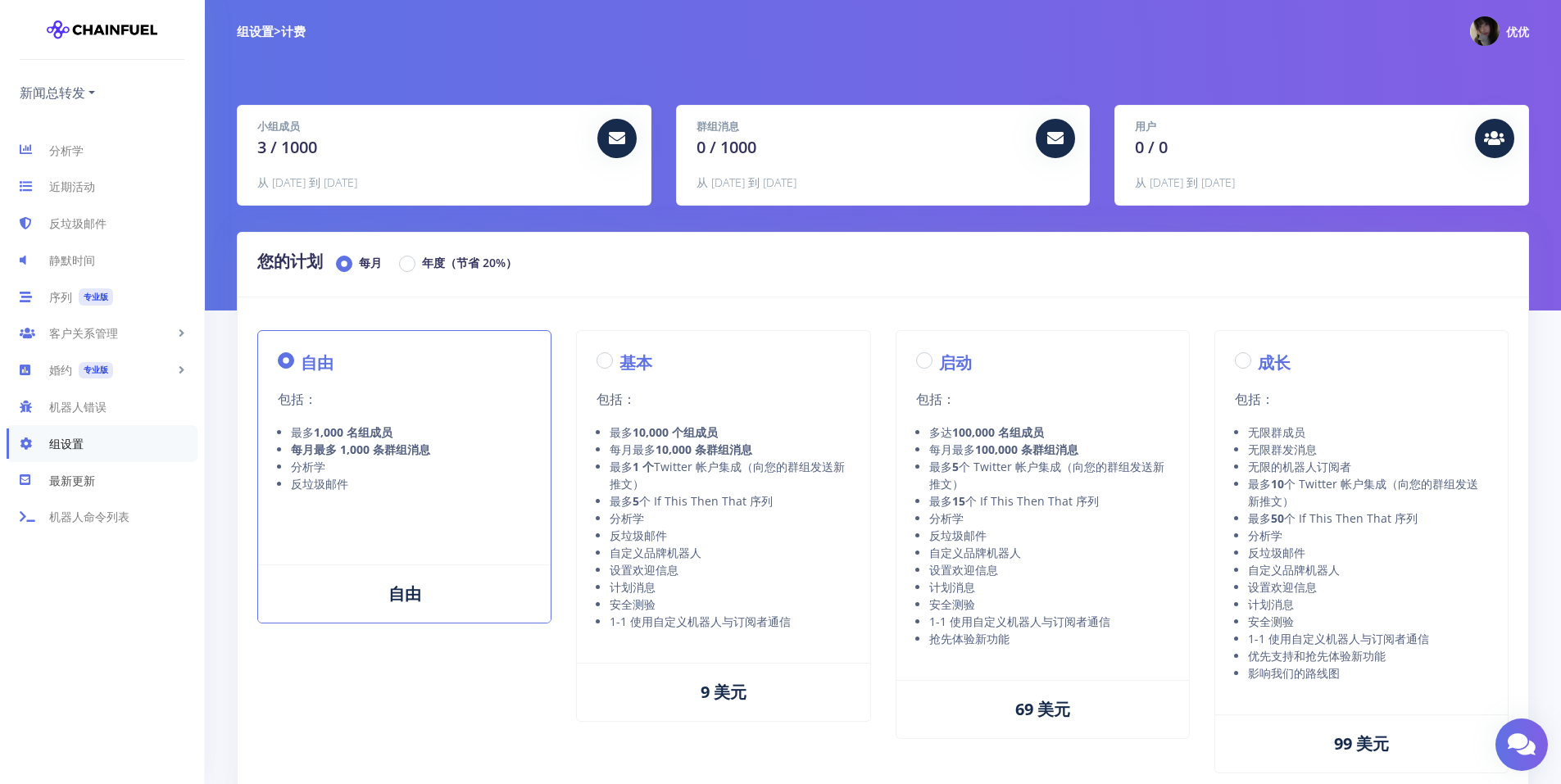
click at [89, 463] on link "最新更新" at bounding box center [102, 480] width 204 height 36
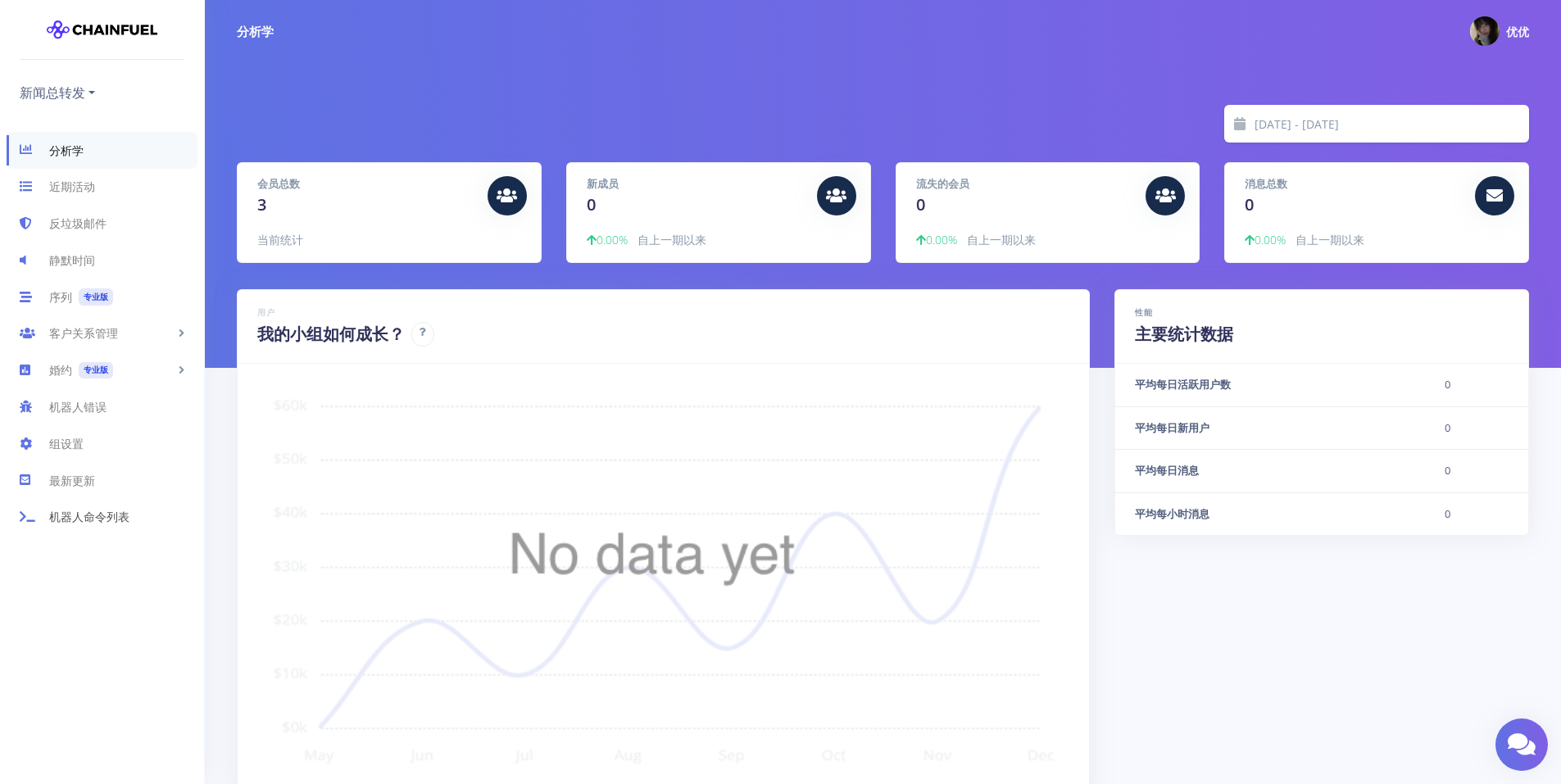
click at [69, 512] on font "机器人命令列表" at bounding box center [89, 517] width 80 height 18
